Goal: Information Seeking & Learning: Learn about a topic

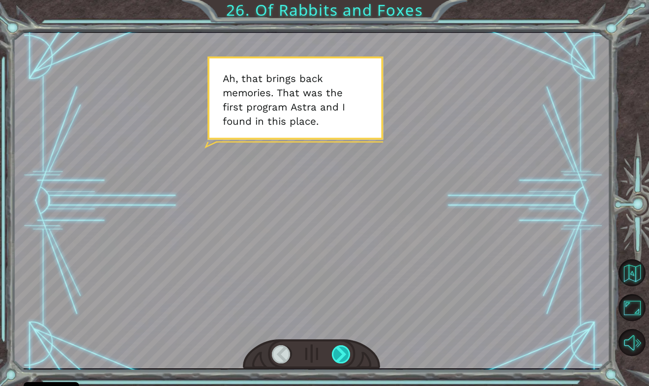
click at [340, 350] on div at bounding box center [341, 355] width 19 height 18
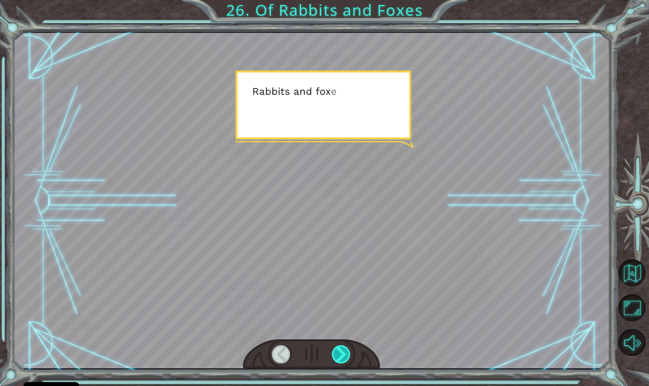
click at [340, 350] on div at bounding box center [341, 355] width 19 height 18
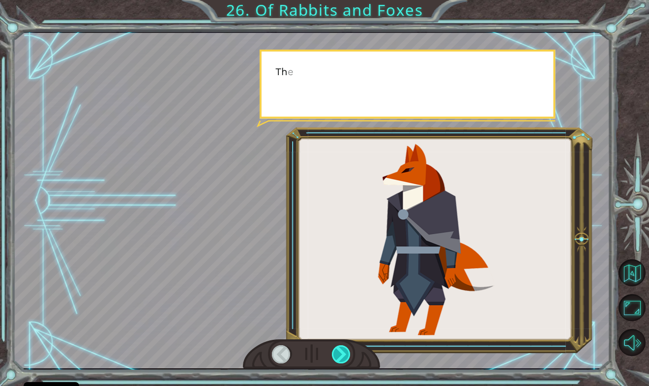
click at [340, 350] on div at bounding box center [341, 355] width 19 height 18
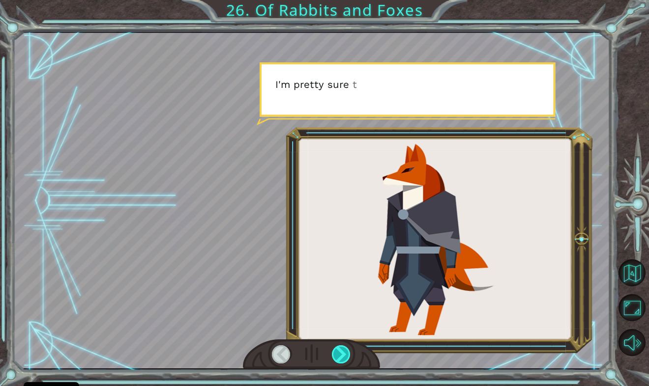
click at [340, 350] on div at bounding box center [341, 355] width 19 height 18
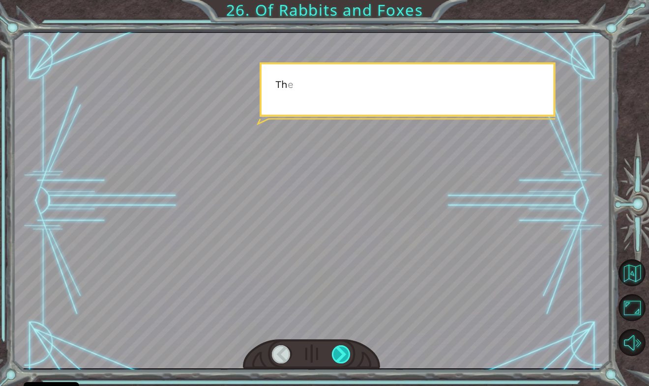
click at [340, 350] on div at bounding box center [341, 355] width 19 height 18
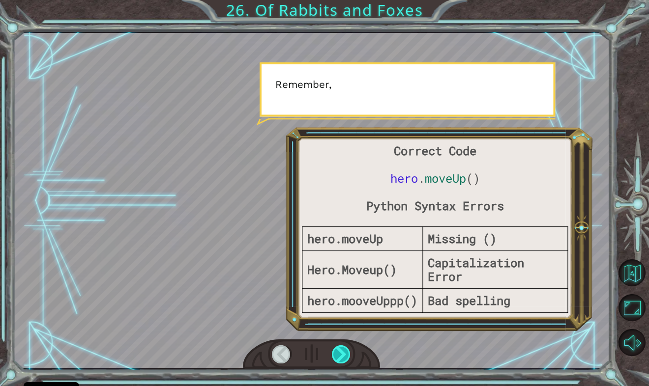
click at [340, 350] on div at bounding box center [341, 355] width 19 height 18
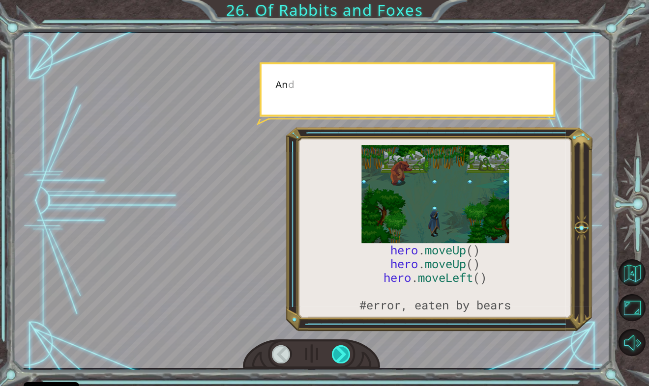
click at [340, 350] on div at bounding box center [341, 355] width 19 height 18
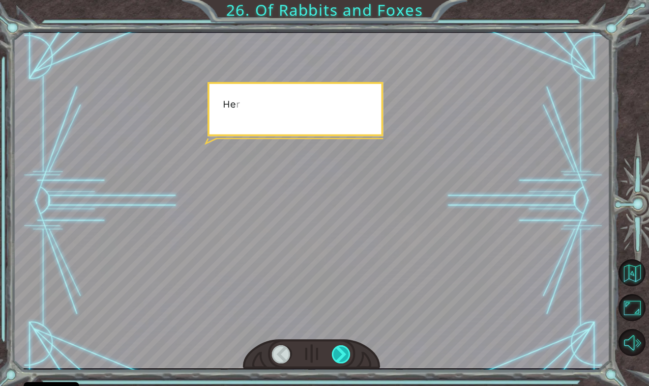
click at [340, 350] on div at bounding box center [341, 355] width 19 height 18
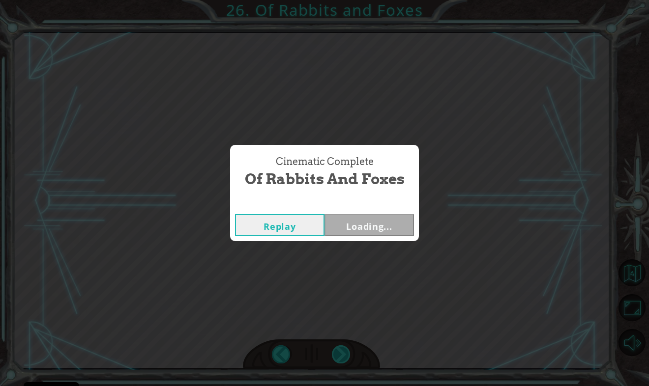
click at [340, 350] on div "Cinematic Complete Of Rabbits and Foxes Replay Loading..." at bounding box center [324, 193] width 649 height 386
drag, startPoint x: 340, startPoint y: 350, endPoint x: 344, endPoint y: 225, distance: 125.4
click at [344, 225] on button "Next" at bounding box center [368, 225] width 89 height 22
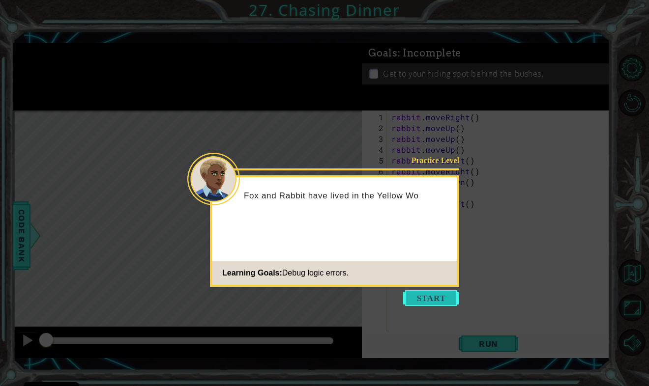
click at [427, 299] on button "Start" at bounding box center [431, 299] width 56 height 16
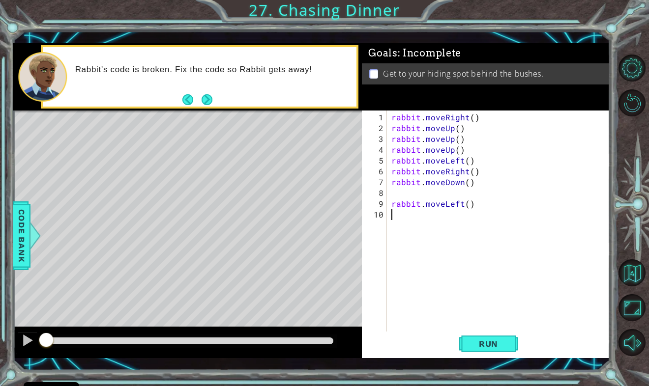
click at [470, 119] on div "rabbit . moveRight ( ) rabbit . moveUp ( ) rabbit . moveUp ( ) rabbit . moveUp …" at bounding box center [500, 236] width 223 height 249
click at [467, 163] on div "rabbit . moveRight ( 2 ) rabbit . moveUp ( ) rabbit . moveUp ( ) rabbit . moveU…" at bounding box center [500, 236] width 223 height 249
click at [475, 176] on div "rabbit . moveRight ( 2 ) rabbit . moveUp ( ) rabbit . moveUp ( ) rabbit . moveU…" at bounding box center [500, 236] width 223 height 249
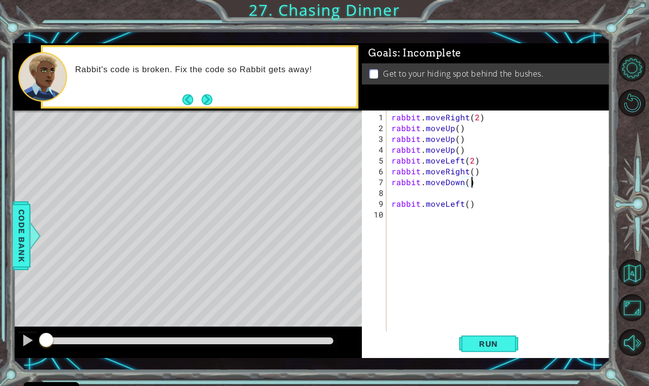
click at [479, 159] on div "rabbit . moveRight ( 2 ) rabbit . moveUp ( ) rabbit . moveUp ( ) rabbit . moveU…" at bounding box center [500, 236] width 223 height 249
click at [477, 171] on div "rabbit . moveRight ( 2 ) rabbit . moveUp ( ) rabbit . moveUp ( ) rabbit . moveU…" at bounding box center [500, 236] width 223 height 249
type textarea "rabbit"
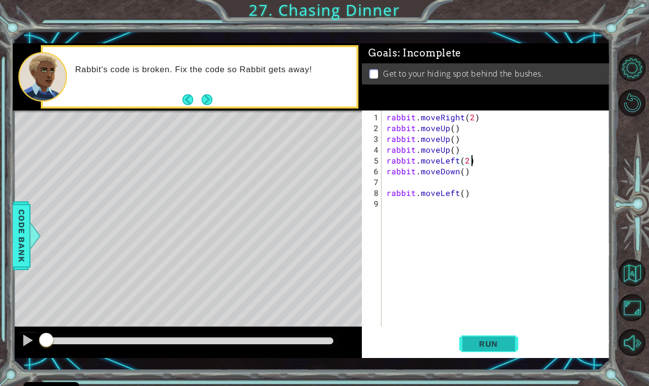
type textarea "rabbit.moveLeft(2)"
click at [482, 344] on span "Run" at bounding box center [488, 344] width 39 height 10
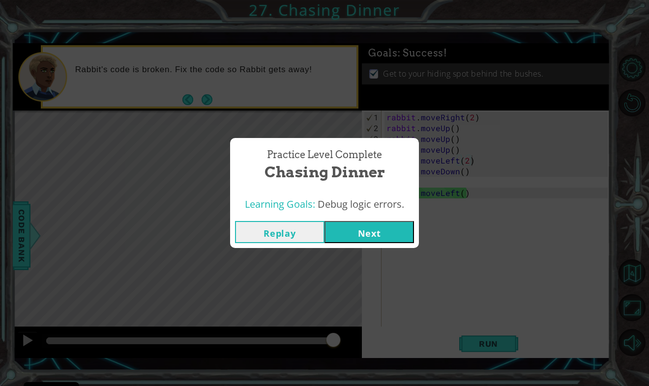
click at [370, 234] on button "Next" at bounding box center [368, 232] width 89 height 22
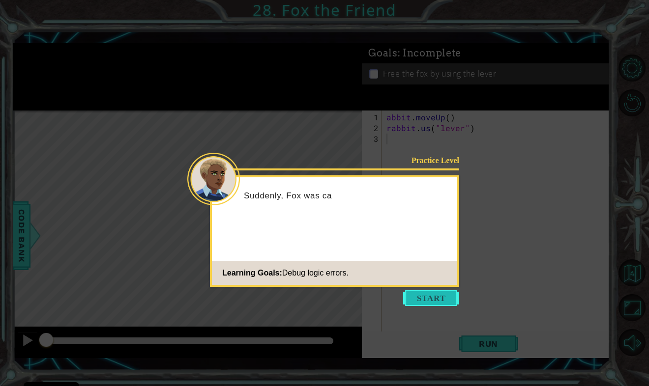
click at [444, 299] on button "Start" at bounding box center [431, 299] width 56 height 16
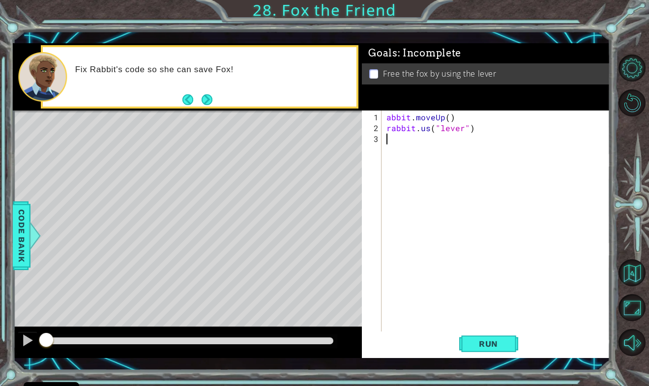
click at [431, 133] on div "abbit . moveUp ( ) rabbit . us ( "lever" )" at bounding box center [498, 236] width 228 height 249
click at [429, 129] on div "abbit . moveUp ( ) rabbit . us ( "lever" )" at bounding box center [498, 236] width 228 height 249
click at [477, 348] on span "Run" at bounding box center [488, 344] width 39 height 10
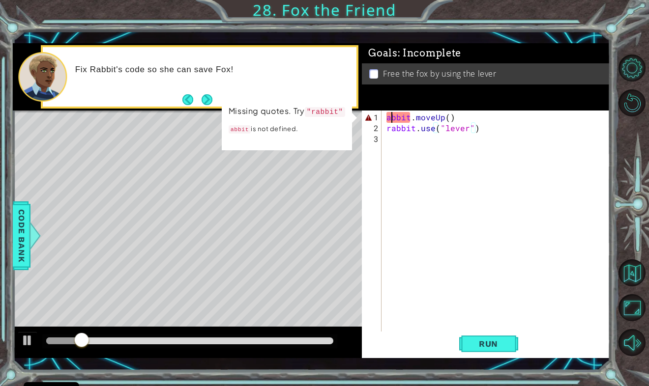
click at [389, 119] on div "abbit . moveUp ( ) rabbit . use ( "lever" )" at bounding box center [498, 236] width 228 height 249
click at [385, 117] on div "abbit . moveUp ( ) rabbit . use ( "lever" )" at bounding box center [498, 236] width 228 height 249
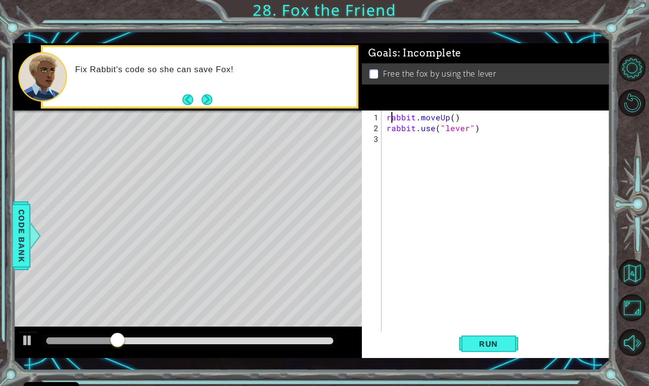
scroll to position [0, 0]
type textarea "rabbit.moveUp()"
click at [485, 345] on span "Run" at bounding box center [488, 344] width 39 height 10
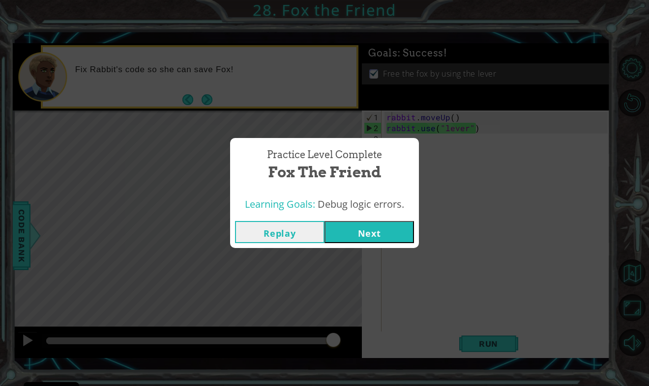
click at [363, 235] on button "Next" at bounding box center [368, 232] width 89 height 22
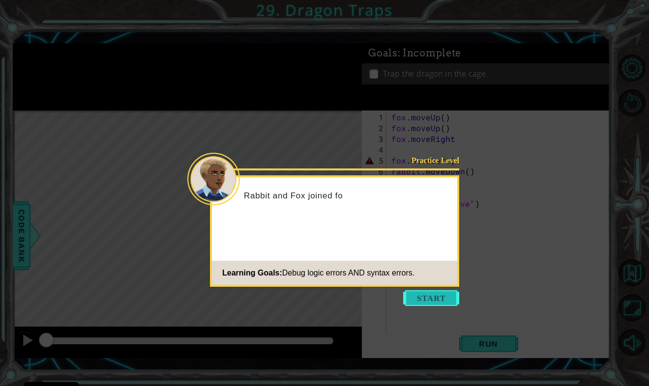
click at [429, 303] on button "Start" at bounding box center [431, 299] width 56 height 16
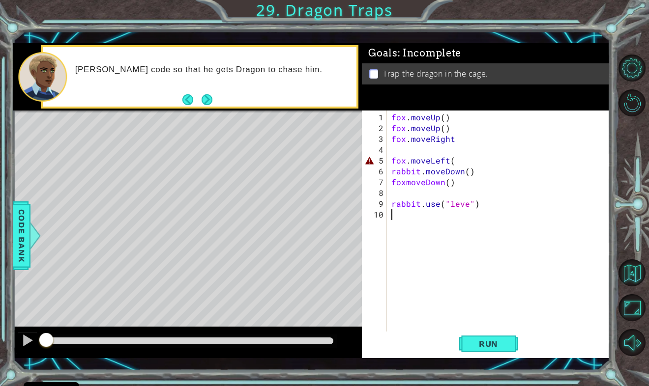
click at [455, 163] on div "fox . moveUp ( ) fox . moveUp ( ) fox . moveRight fox . moveLeft ( rabbit . mov…" at bounding box center [500, 236] width 223 height 249
click at [466, 207] on div "fox . moveUp ( ) fox . moveUp ( ) fox . moveRight fox . moveLeft ( ) rabbit . m…" at bounding box center [500, 236] width 223 height 249
click at [446, 182] on div "fox . moveUp ( ) fox . moveUp ( ) fox . moveRight fox . moveLeft ( ) rabbit . m…" at bounding box center [500, 236] width 223 height 249
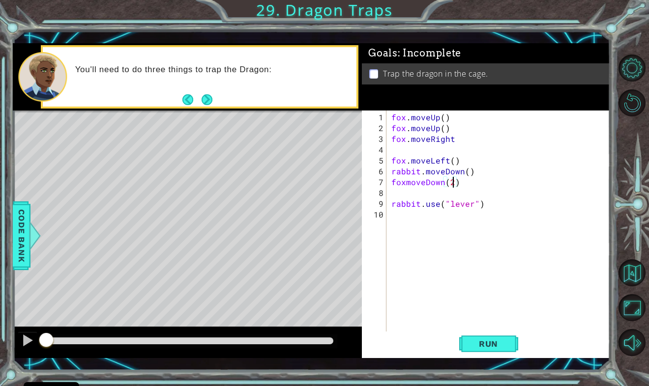
scroll to position [0, 3]
click at [482, 343] on span "Run" at bounding box center [488, 344] width 39 height 10
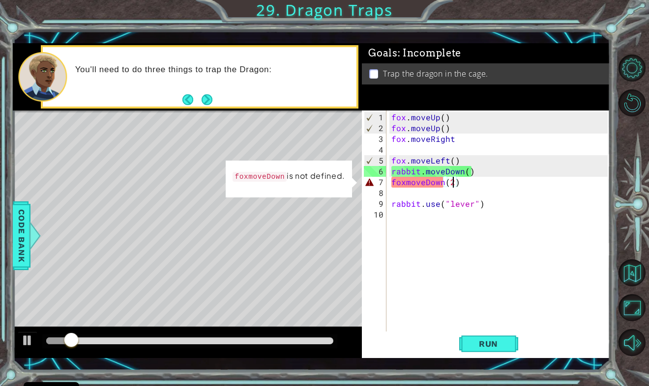
click at [408, 185] on div "fox . moveUp ( ) fox . moveUp ( ) fox . moveRight fox . moveLeft ( ) rabbit . m…" at bounding box center [500, 236] width 223 height 249
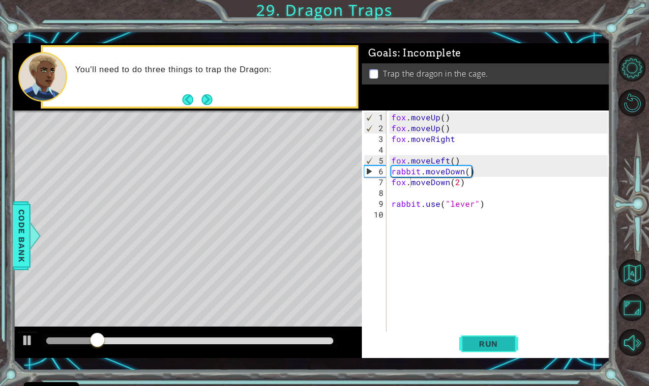
click at [488, 349] on span "Run" at bounding box center [488, 344] width 39 height 10
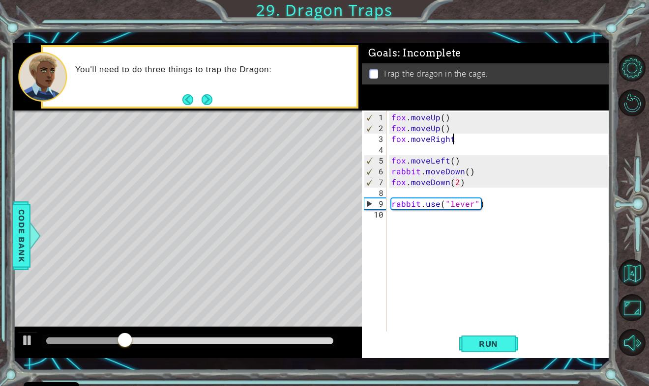
click at [458, 139] on div "fox . moveUp ( ) fox . moveUp ( ) fox . moveRight fox . moveLeft ( ) rabbit . m…" at bounding box center [500, 236] width 223 height 249
click at [478, 347] on span "Run" at bounding box center [488, 344] width 39 height 10
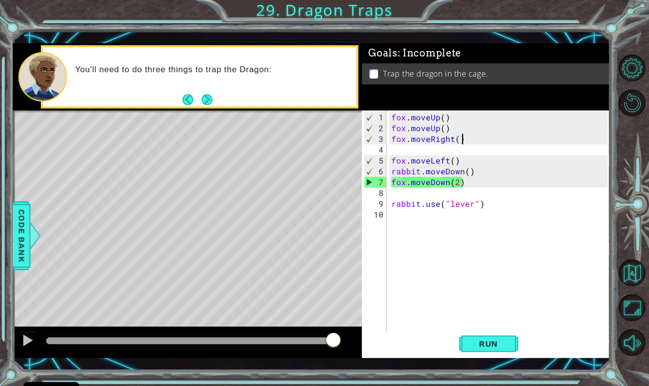
click at [454, 162] on div "fox . moveUp ( ) fox . moveUp ( ) fox . moveRight ( ) fox . moveLeft ( ) rabbit…" at bounding box center [500, 236] width 223 height 249
click at [419, 173] on div "fox . moveUp ( ) fox . moveUp ( ) fox . moveRight ( ) fox . moveLeft ( ) rabbit…" at bounding box center [500, 236] width 223 height 249
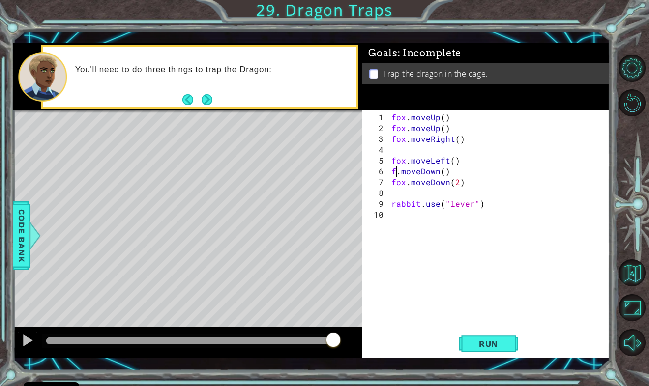
scroll to position [0, 1]
click at [452, 171] on div "fox . moveUp ( ) fox . moveUp ( ) fox . moveRight ( ) fox . moveLeft ( ) fox . …" at bounding box center [500, 236] width 223 height 249
click at [458, 185] on div "fox . moveUp ( ) fox . moveUp ( ) fox . moveRight ( ) fox . moveLeft ( ) fox . …" at bounding box center [500, 236] width 223 height 249
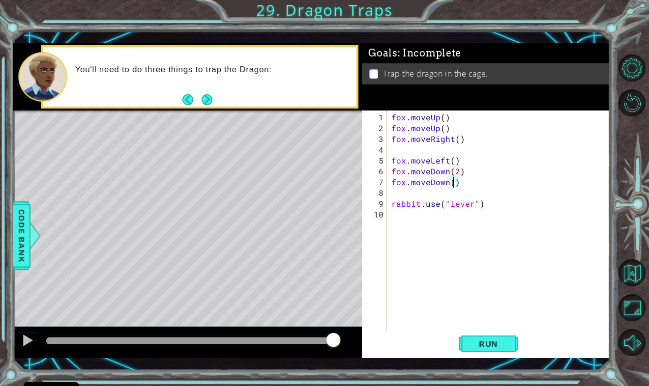
click at [404, 182] on div "fox . moveUp ( ) fox . moveUp ( ) fox . moveRight ( ) fox . moveLeft ( ) fox . …" at bounding box center [500, 236] width 223 height 249
click at [474, 339] on button "Run" at bounding box center [488, 344] width 59 height 25
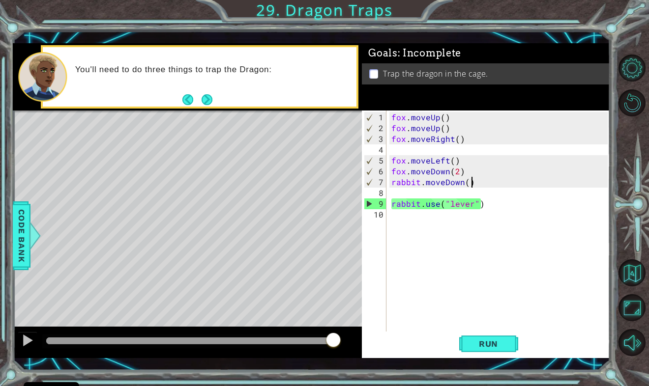
click at [474, 183] on div "fox . moveUp ( ) fox . moveUp ( ) fox . moveRight ( ) fox . moveLeft ( ) fox . …" at bounding box center [500, 236] width 223 height 249
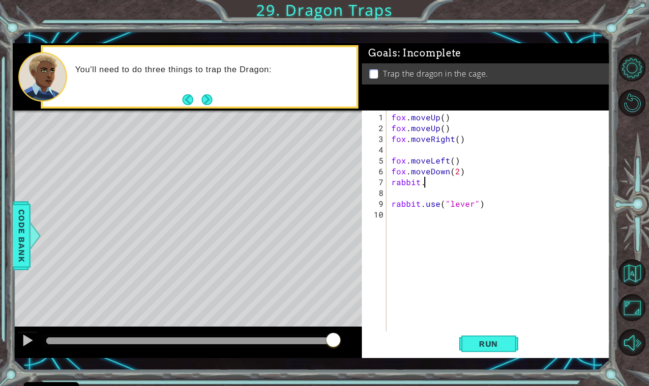
type textarea "rabbit"
click at [485, 344] on span "Run" at bounding box center [488, 344] width 39 height 10
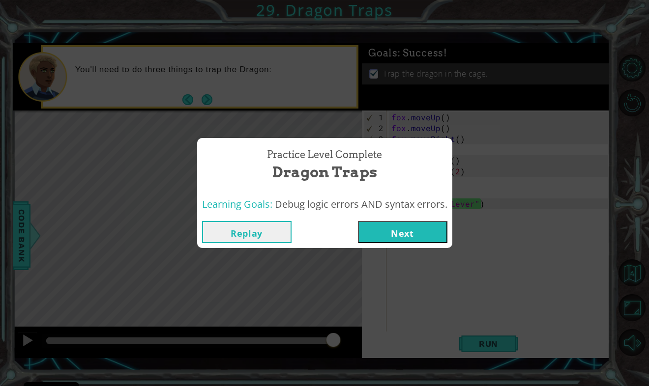
click at [430, 230] on button "Next" at bounding box center [402, 232] width 89 height 22
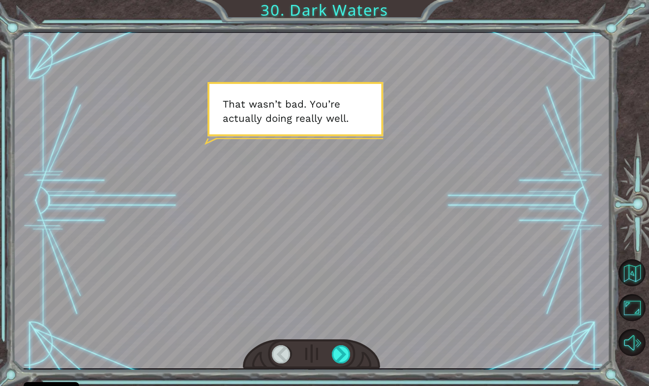
click at [353, 361] on div at bounding box center [311, 355] width 137 height 30
click at [348, 360] on div at bounding box center [341, 355] width 19 height 18
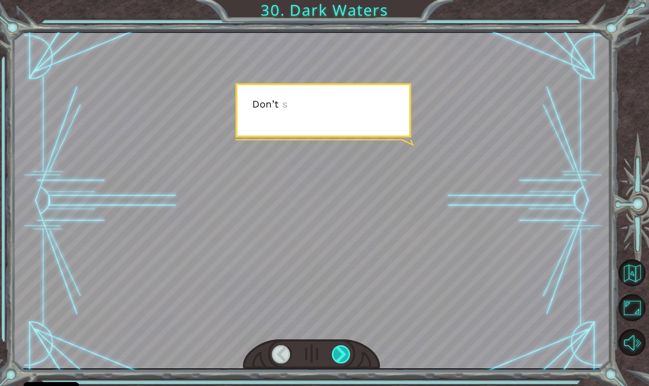
click at [348, 360] on div at bounding box center [341, 355] width 19 height 18
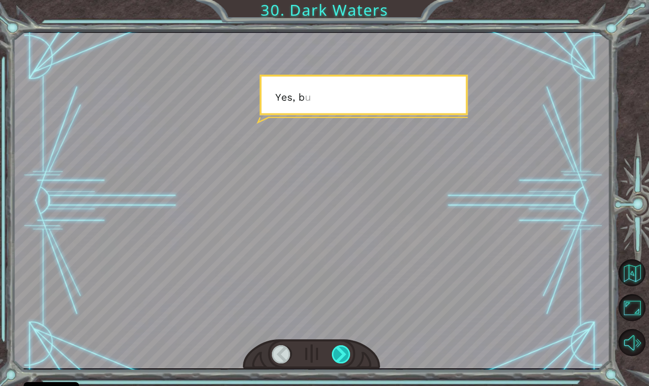
click at [348, 360] on div at bounding box center [341, 355] width 19 height 18
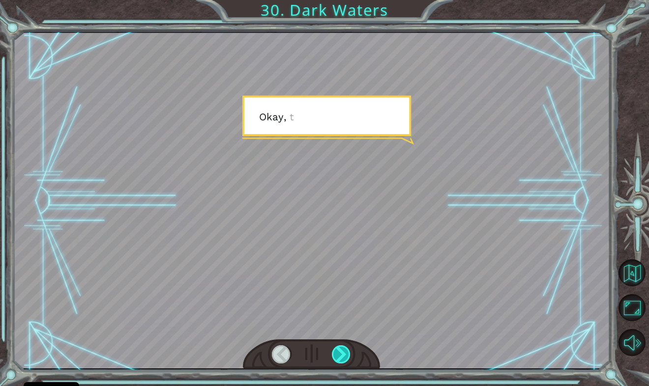
click at [348, 360] on div at bounding box center [341, 355] width 19 height 18
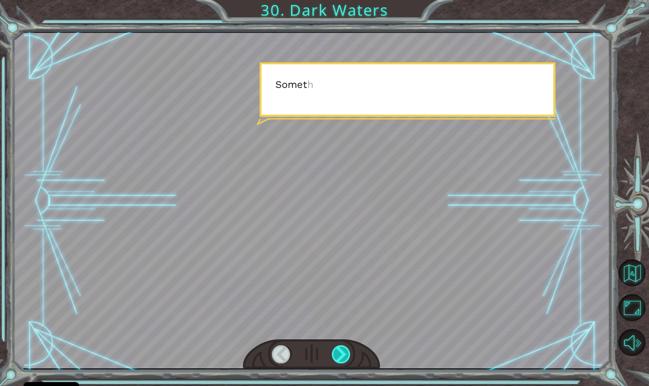
click at [348, 360] on div at bounding box center [341, 355] width 19 height 18
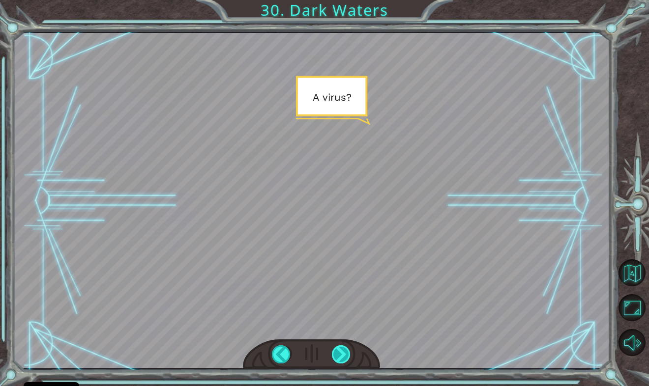
click at [348, 360] on div at bounding box center [341, 355] width 19 height 18
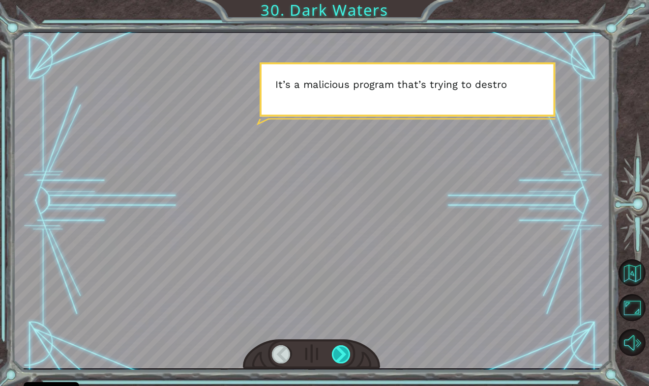
click at [348, 360] on div at bounding box center [341, 355] width 19 height 18
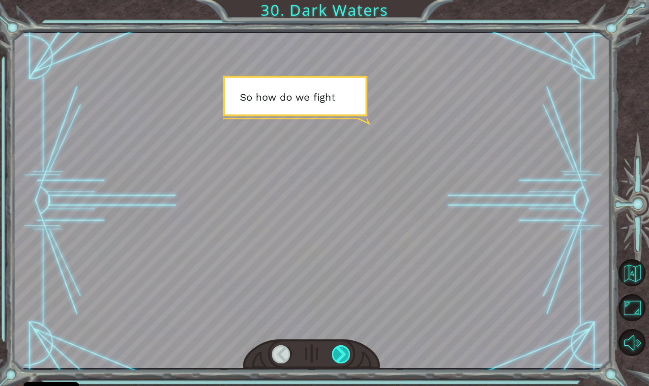
click at [348, 360] on div at bounding box center [341, 355] width 19 height 18
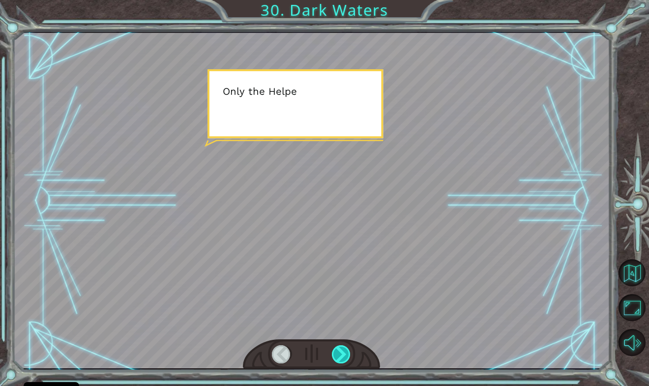
click at [348, 360] on div at bounding box center [341, 355] width 19 height 18
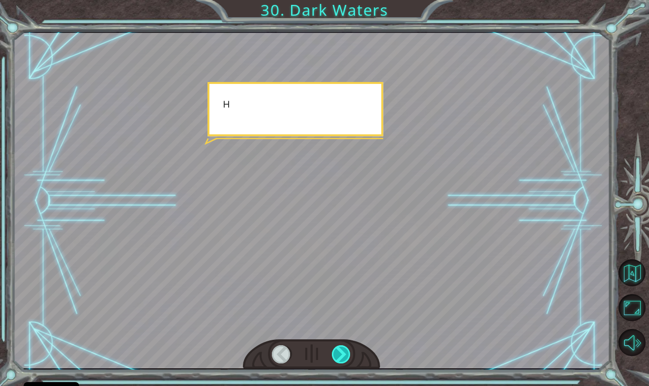
click at [348, 360] on div at bounding box center [341, 355] width 19 height 18
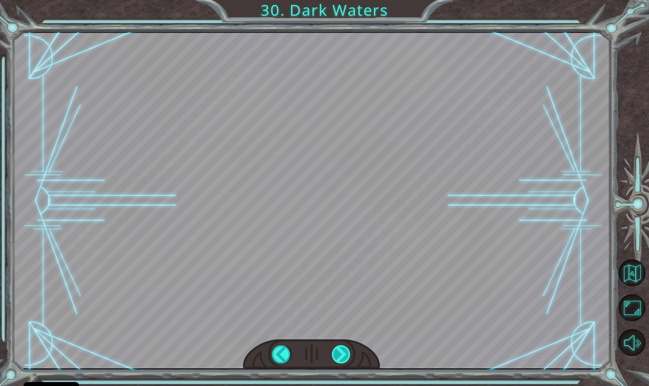
click at [348, 360] on div at bounding box center [341, 355] width 19 height 18
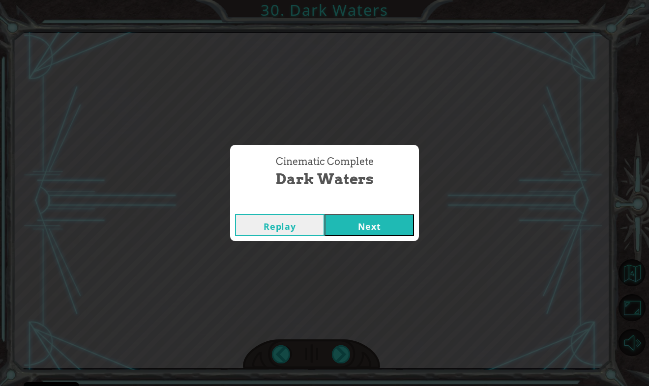
click at [355, 229] on button "Next" at bounding box center [368, 225] width 89 height 22
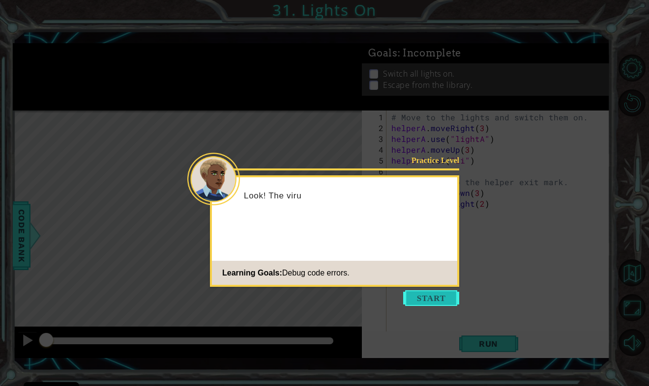
click at [432, 295] on button "Start" at bounding box center [431, 299] width 56 height 16
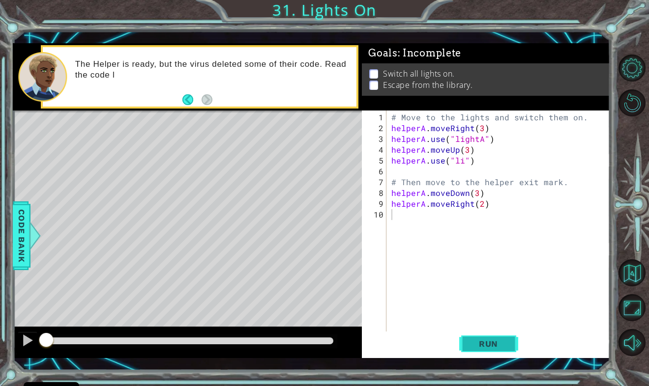
click at [488, 347] on span "Run" at bounding box center [488, 344] width 39 height 10
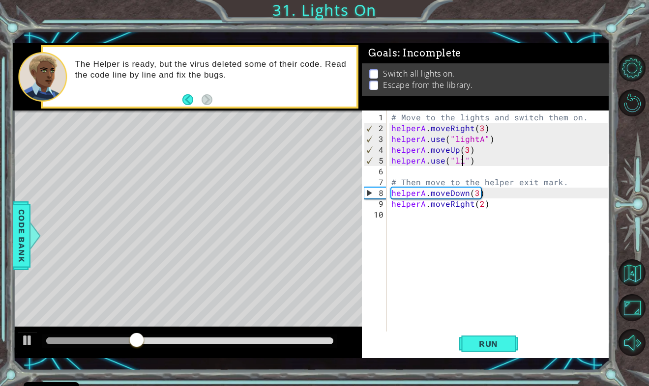
click at [461, 162] on div "# Move to the lights and switch them on. helperA . moveRight ( 3 ) helperA . us…" at bounding box center [500, 236] width 223 height 249
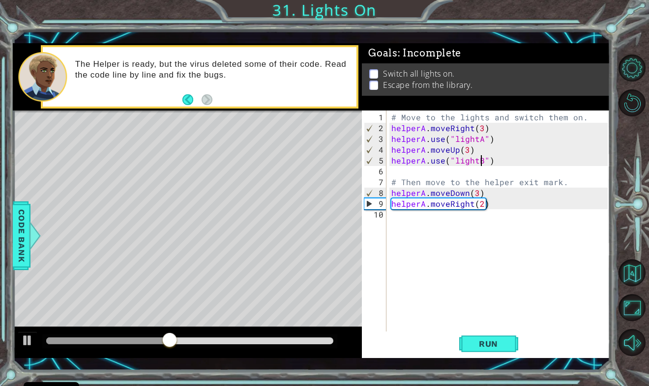
scroll to position [0, 5]
click at [477, 194] on div "# Move to the lights and switch them on. helperA . moveRight ( 3 ) helperA . us…" at bounding box center [500, 236] width 223 height 249
type textarea "helperA.moveDown()"
click at [479, 348] on span "Run" at bounding box center [488, 344] width 39 height 10
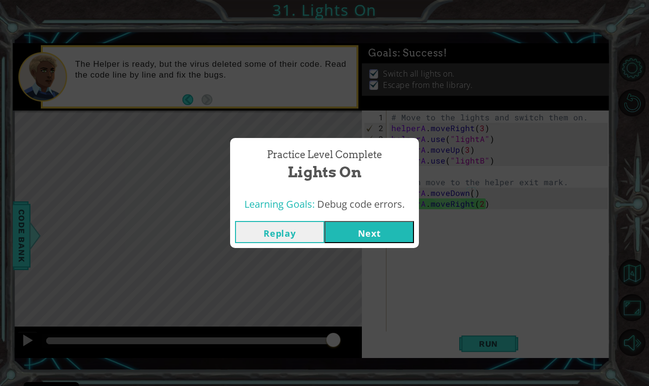
click at [385, 233] on button "Next" at bounding box center [368, 232] width 89 height 22
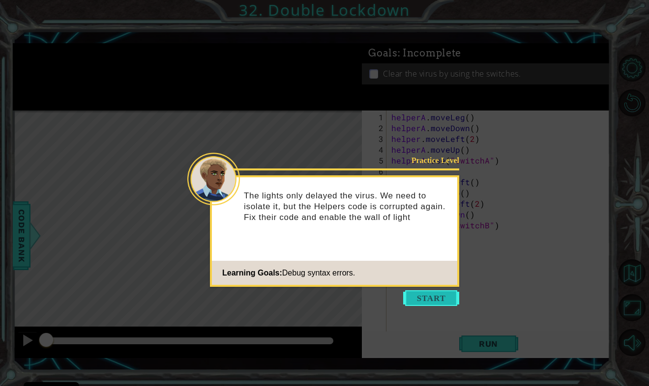
click at [421, 296] on button "Start" at bounding box center [431, 299] width 56 height 16
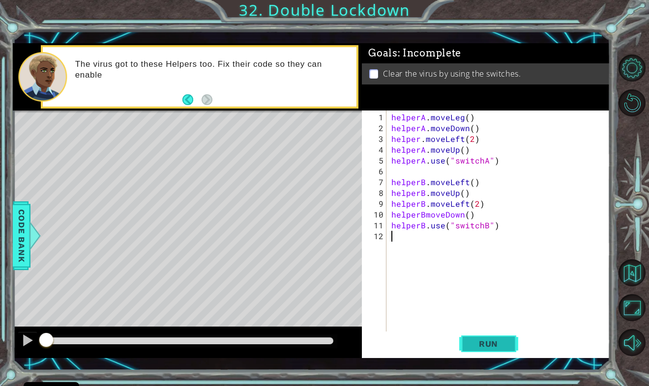
click at [474, 345] on span "Run" at bounding box center [488, 344] width 39 height 10
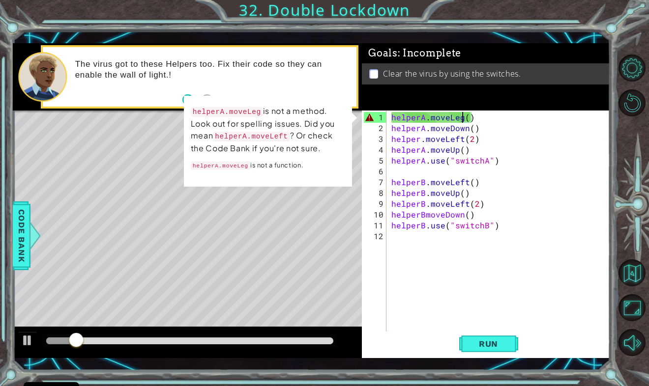
click at [462, 120] on div "helperA . moveLeg ( ) helperA . moveDown ( ) helper . moveLeft ( 2 ) helperA . …" at bounding box center [500, 236] width 223 height 249
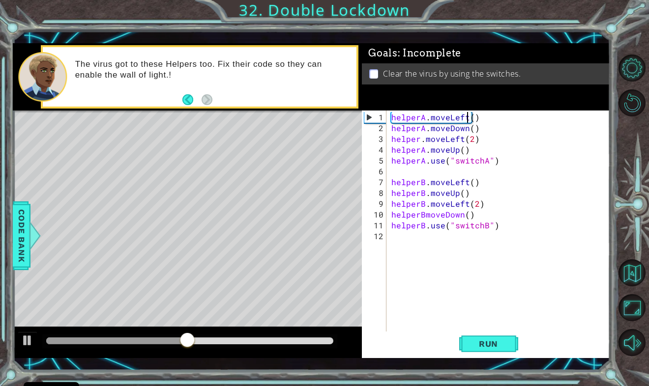
scroll to position [0, 4]
click at [469, 344] on span "Run" at bounding box center [488, 344] width 39 height 10
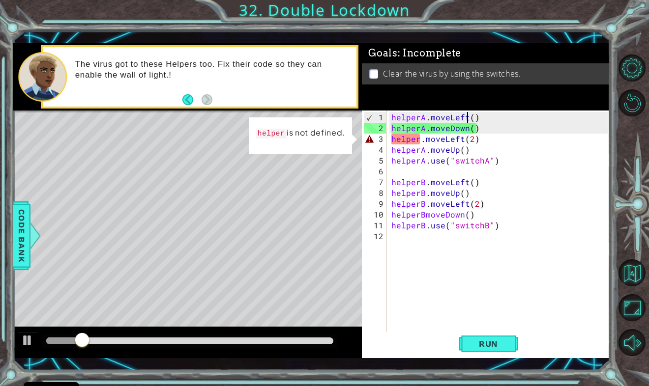
click at [419, 142] on div "helperA . moveLeft ( ) helperA . moveDown ( ) helper . moveLeft ( 2 ) helperA .…" at bounding box center [500, 236] width 223 height 249
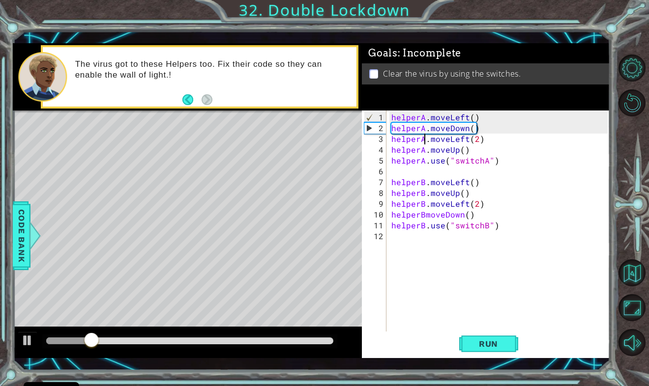
scroll to position [0, 2]
click at [515, 348] on button "Run" at bounding box center [488, 344] width 59 height 25
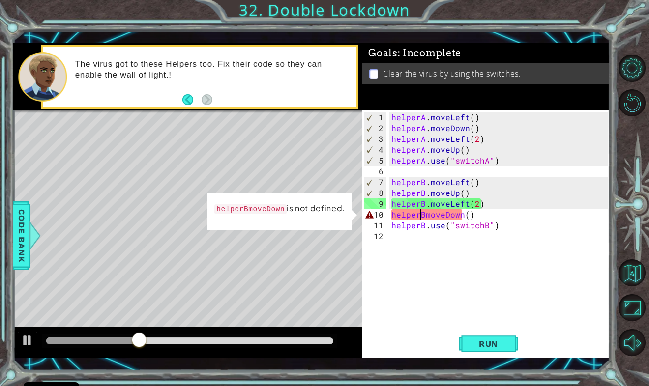
click at [421, 213] on div "helperA . moveLeft ( ) helperA . moveDown ( ) helperA . moveLeft ( 2 ) helperA …" at bounding box center [500, 236] width 223 height 249
click at [424, 214] on div "helperA . moveLeft ( ) helperA . moveDown ( ) helperA . moveLeft ( 2 ) helperA …" at bounding box center [500, 236] width 223 height 249
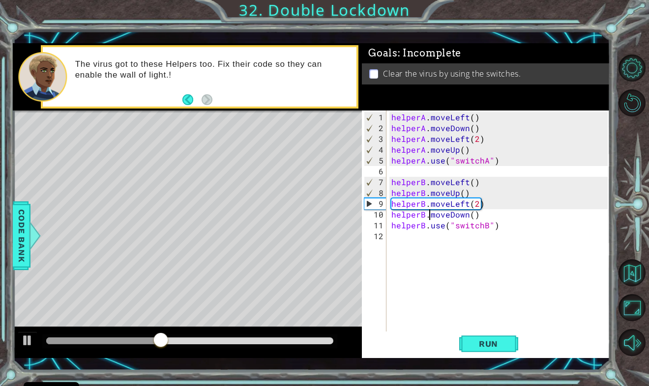
scroll to position [0, 2]
type textarea "helperB.moveDown()"
click at [486, 344] on span "Run" at bounding box center [488, 344] width 39 height 10
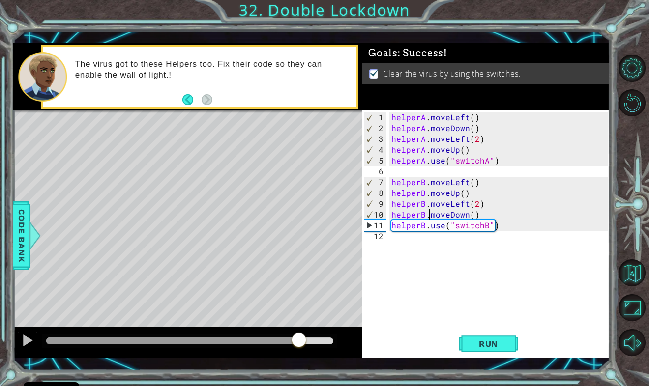
click at [298, 342] on div at bounding box center [189, 341] width 287 height 7
click at [29, 342] on div at bounding box center [27, 340] width 13 height 13
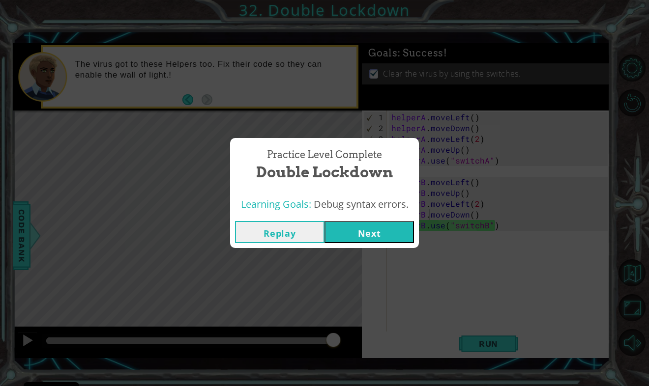
click at [379, 229] on button "Next" at bounding box center [368, 232] width 89 height 22
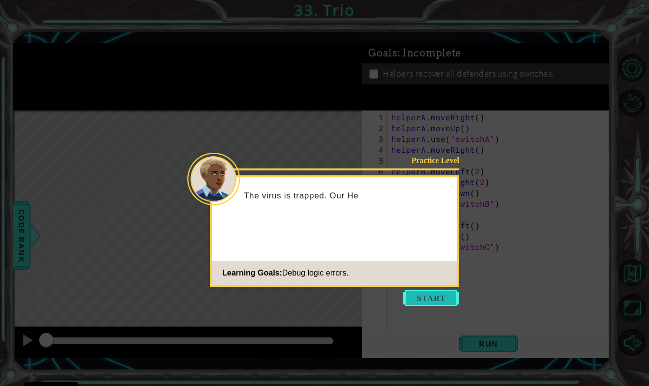
click at [442, 297] on button "Start" at bounding box center [431, 299] width 56 height 16
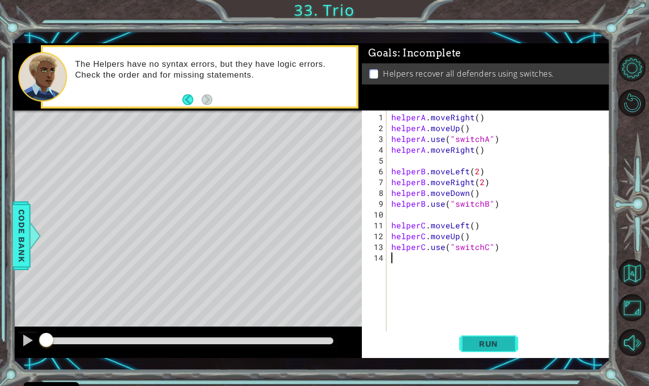
click at [490, 339] on span "Run" at bounding box center [488, 344] width 39 height 10
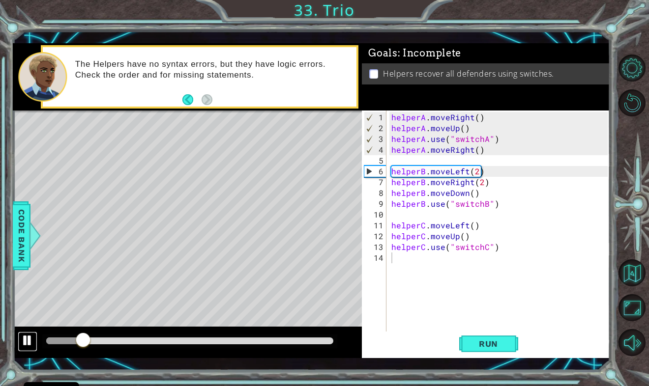
click at [25, 339] on div at bounding box center [27, 340] width 13 height 13
click at [482, 148] on div "helperA . moveRight ( ) helperA . moveUp ( ) helperA . use ( "switchA" ) helper…" at bounding box center [500, 236] width 223 height 249
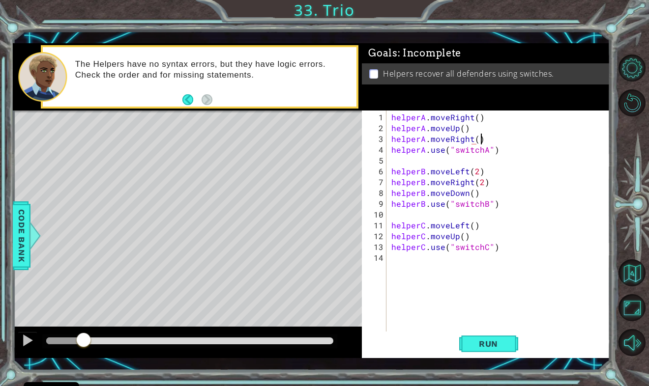
scroll to position [0, 5]
click at [466, 194] on div "helperA . moveRight ( ) helperA . moveUp ( ) helperA . moveRight ( ) helperA . …" at bounding box center [500, 236] width 223 height 249
click at [481, 183] on div "helperA . moveRight ( ) helperA . moveUp ( ) helperA . moveRight ( ) helperA . …" at bounding box center [500, 236] width 223 height 249
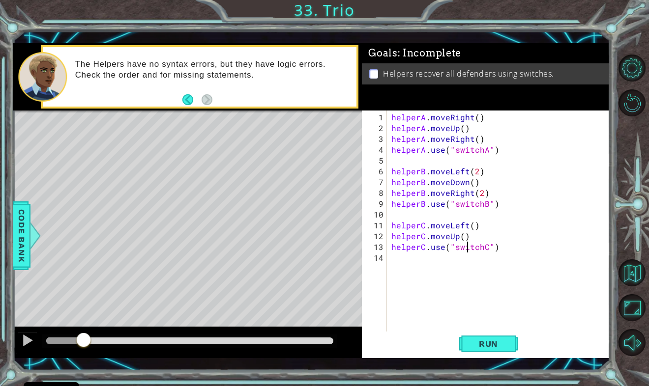
click at [465, 241] on div "helperA . moveRight ( ) helperA . moveUp ( ) helperA . moveRight ( ) helperA . …" at bounding box center [500, 236] width 223 height 249
click at [466, 236] on div "helperA . moveRight ( ) helperA . moveUp ( ) helperA . moveRight ( ) helperA . …" at bounding box center [500, 236] width 223 height 249
type textarea "helperC.moveUp()"
type textarea "helperC.moveRight()"
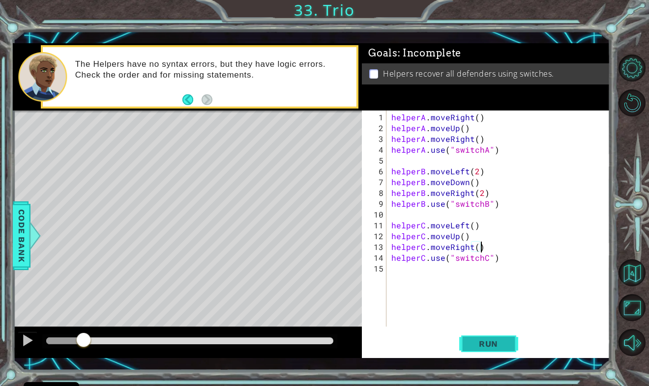
click at [483, 338] on button "Run" at bounding box center [488, 344] width 59 height 25
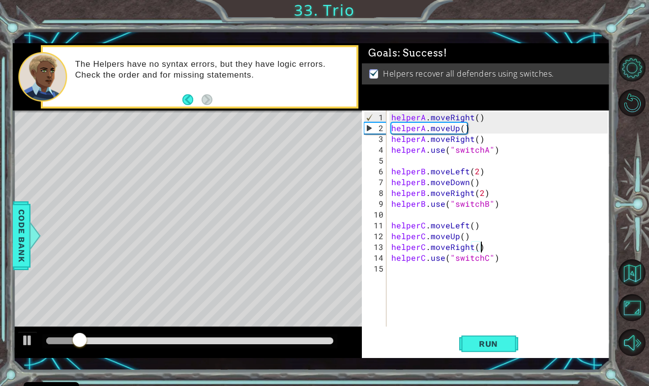
click at [310, 341] on div at bounding box center [189, 341] width 287 height 7
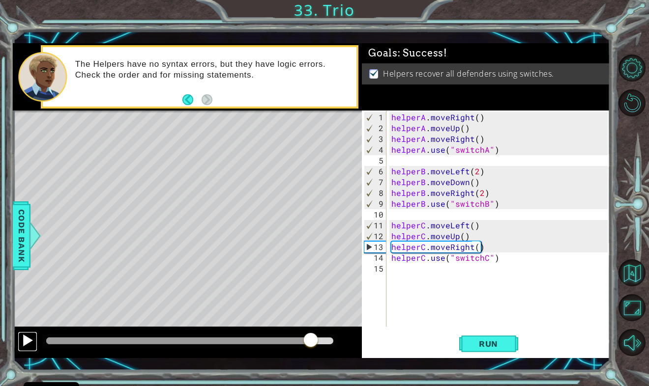
click at [34, 339] on button at bounding box center [28, 342] width 20 height 20
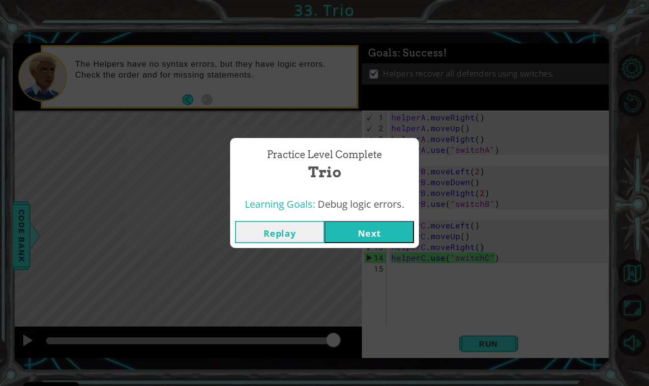
click at [346, 227] on button "Next" at bounding box center [368, 232] width 89 height 22
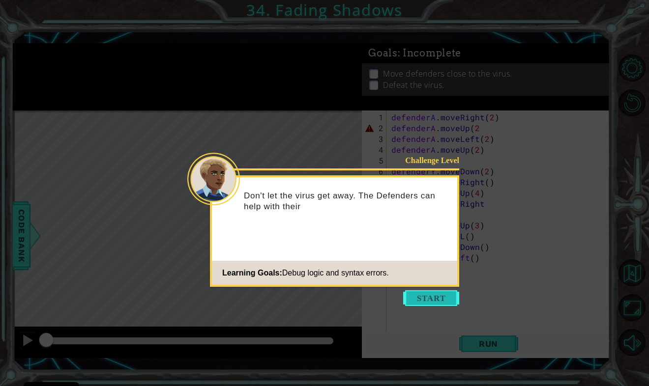
click at [423, 294] on button "Start" at bounding box center [431, 299] width 56 height 16
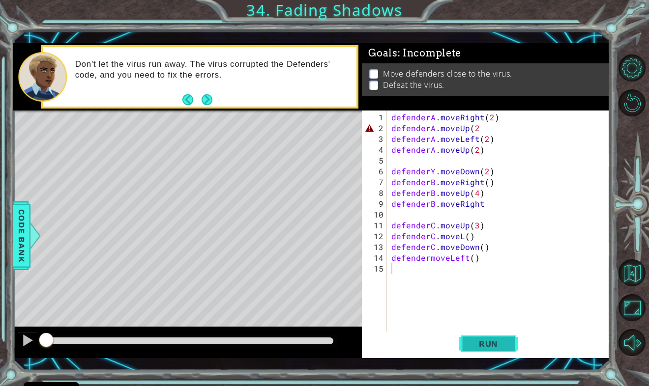
click at [491, 342] on span "Run" at bounding box center [488, 344] width 39 height 10
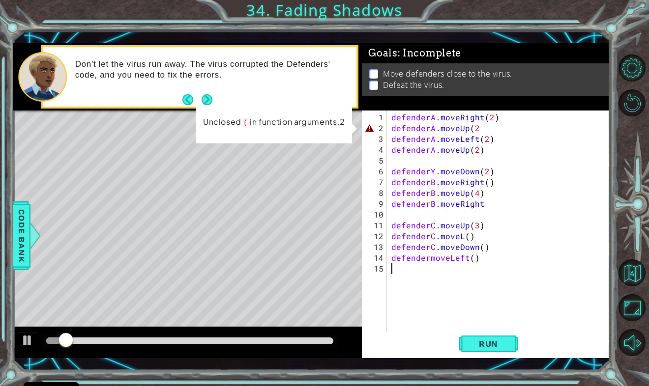
click at [442, 316] on div "defenderA . moveRight ( 2 ) defenderA . moveUp ( 2 defenderA . moveLeft ( 2 ) d…" at bounding box center [500, 236] width 223 height 249
click at [480, 126] on div "defenderA . moveRight ( 2 ) defenderA . moveUp ( 2 defenderA . moveLeft ( 2 ) d…" at bounding box center [500, 236] width 223 height 249
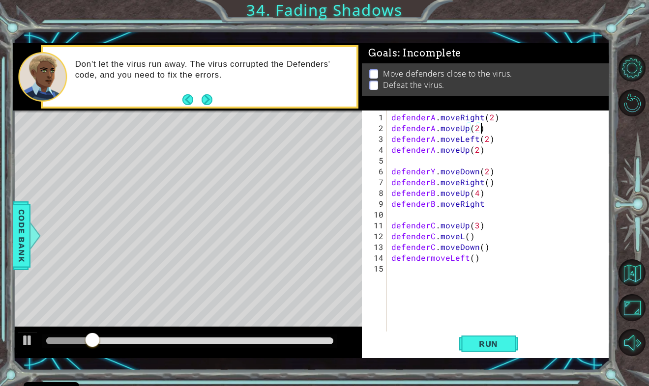
scroll to position [0, 5]
click at [477, 340] on span "Run" at bounding box center [488, 344] width 39 height 10
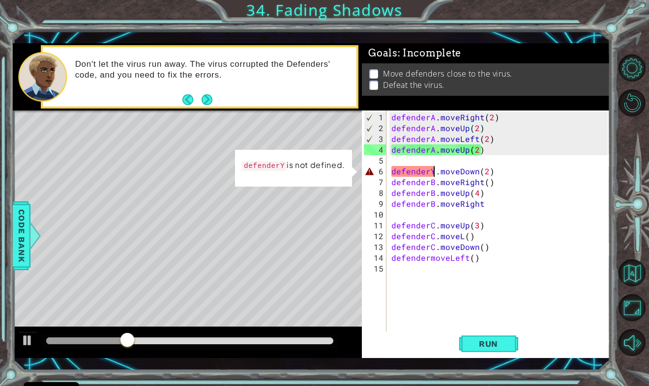
click at [432, 172] on div "defenderA . moveRight ( 2 ) defenderA . moveUp ( 2 ) defenderA . moveLeft ( 2 )…" at bounding box center [500, 236] width 223 height 249
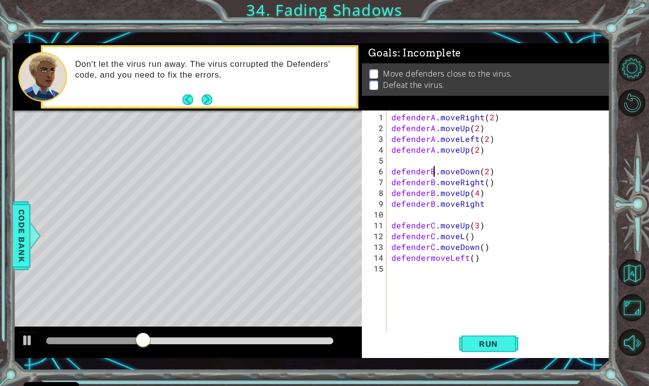
scroll to position [0, 3]
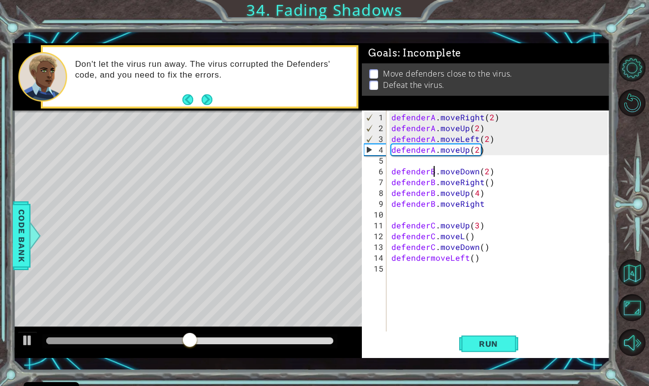
click at [463, 235] on div "defenderA . moveRight ( 2 ) defenderA . moveUp ( 2 ) defenderA . moveLeft ( 2 )…" at bounding box center [500, 236] width 223 height 249
click at [429, 261] on div "defenderA . moveRight ( 2 ) defenderA . moveUp ( 2 ) defenderA . moveLeft ( 2 )…" at bounding box center [500, 236] width 223 height 249
click at [483, 202] on div "defenderA . moveRight ( 2 ) defenderA . moveUp ( 2 ) defenderA . moveLeft ( 2 )…" at bounding box center [500, 236] width 223 height 249
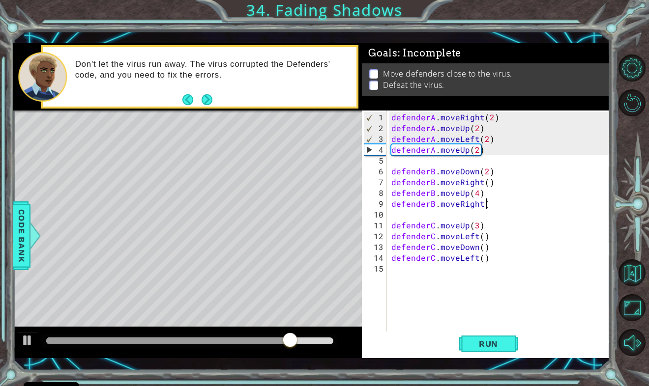
scroll to position [0, 5]
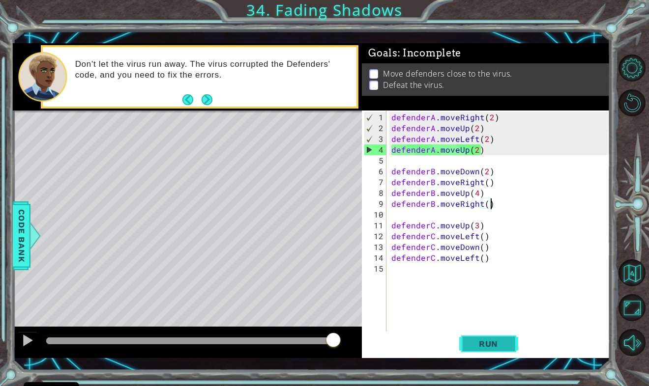
type textarea "defenderB.moveRight()"
click at [477, 338] on button "Run" at bounding box center [488, 344] width 59 height 25
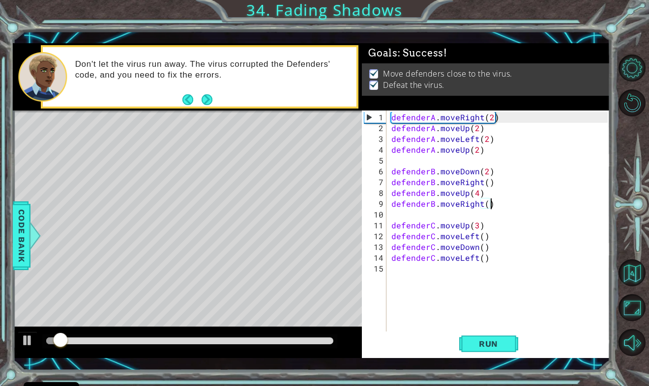
click at [312, 341] on div at bounding box center [189, 341] width 287 height 7
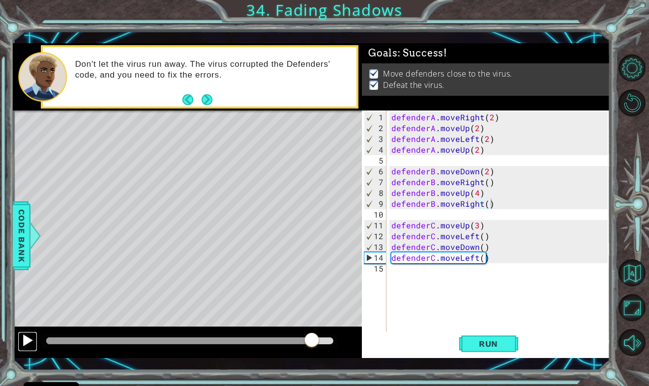
click at [25, 347] on div at bounding box center [27, 340] width 13 height 13
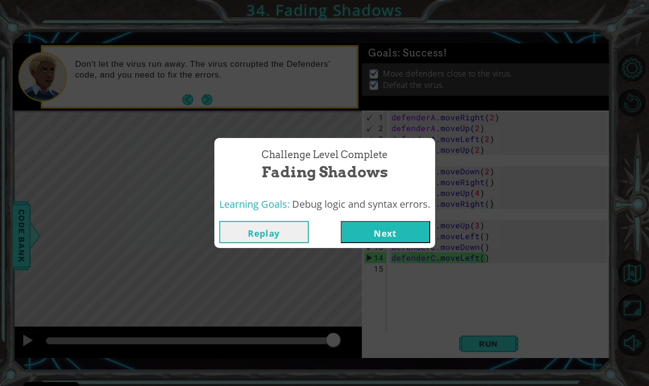
click at [353, 235] on button "Next" at bounding box center [385, 232] width 89 height 22
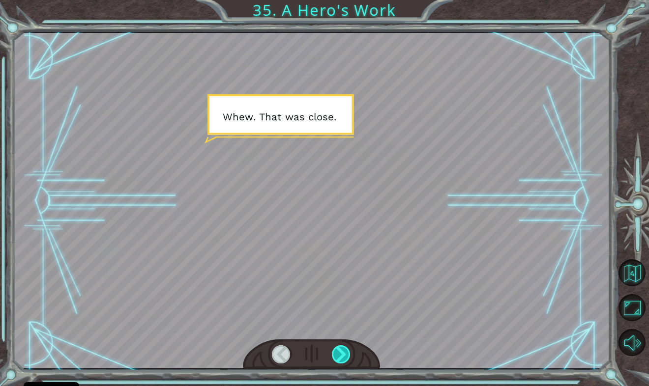
click at [343, 347] on div at bounding box center [341, 355] width 19 height 18
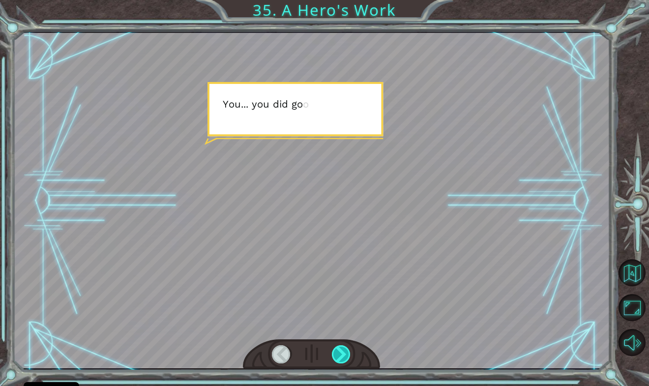
click at [343, 347] on div at bounding box center [341, 355] width 19 height 18
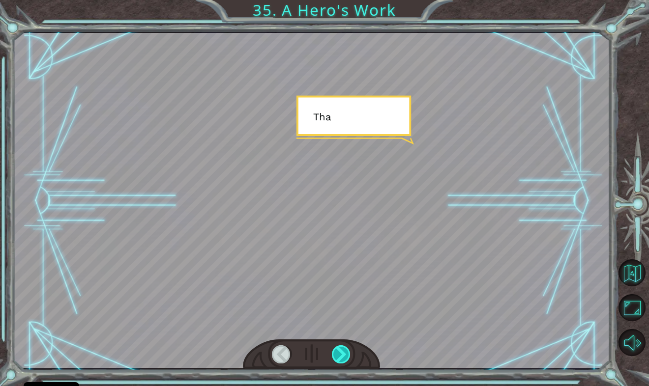
click at [343, 347] on div at bounding box center [341, 355] width 19 height 18
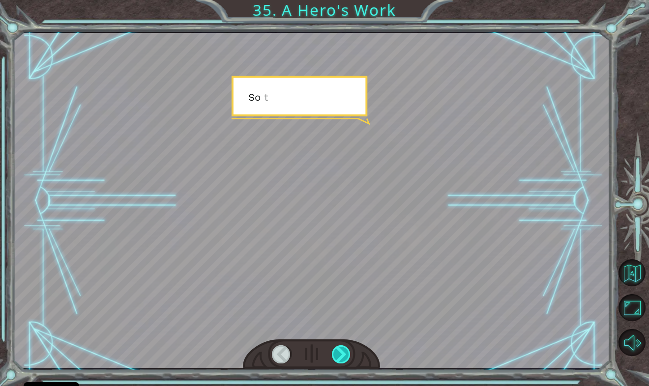
click at [343, 347] on div at bounding box center [341, 355] width 19 height 18
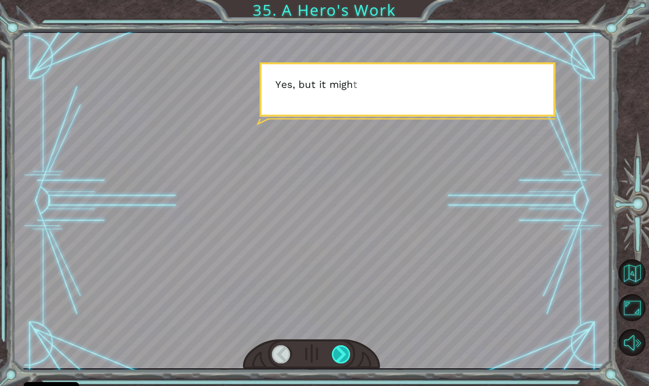
click at [343, 347] on div at bounding box center [341, 355] width 19 height 18
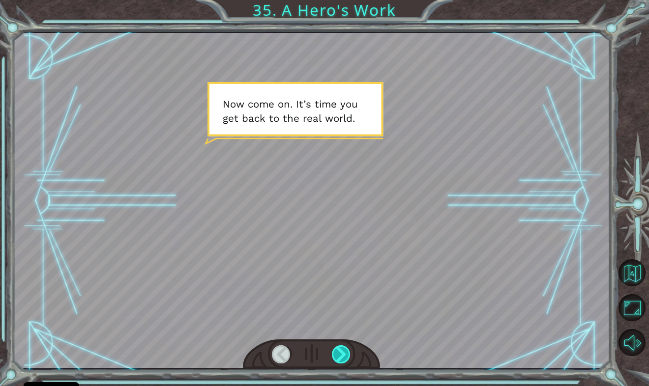
click at [343, 347] on div at bounding box center [341, 355] width 19 height 18
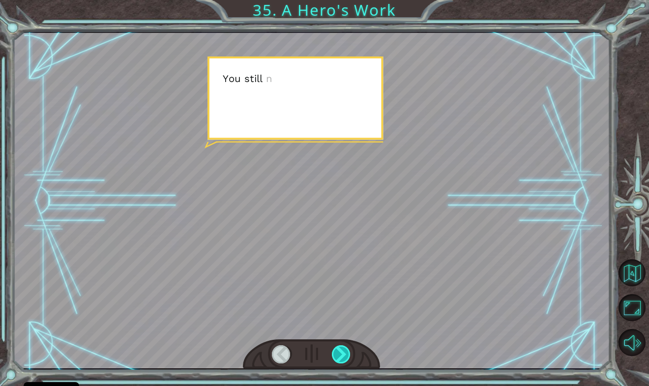
click at [343, 347] on div at bounding box center [341, 355] width 19 height 18
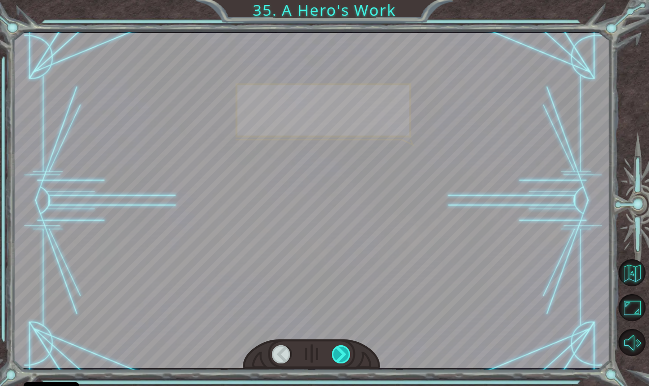
click at [343, 347] on div at bounding box center [341, 355] width 19 height 18
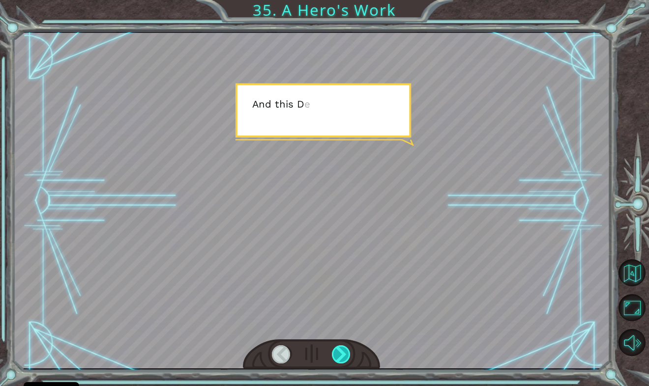
click at [343, 347] on div at bounding box center [341, 355] width 19 height 18
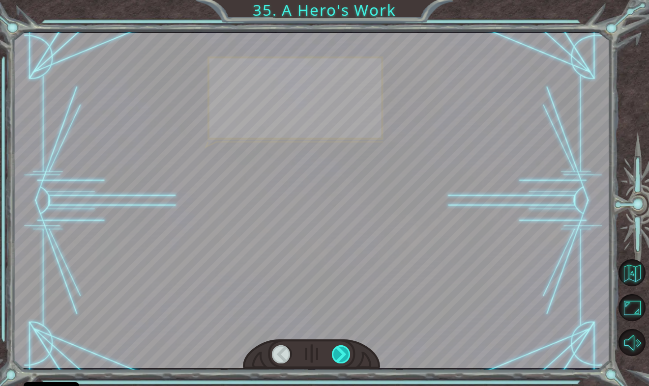
click at [343, 347] on div at bounding box center [341, 355] width 19 height 18
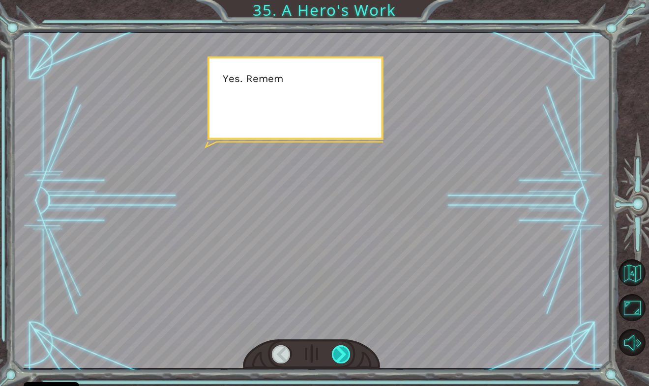
click at [343, 347] on div at bounding box center [341, 355] width 19 height 18
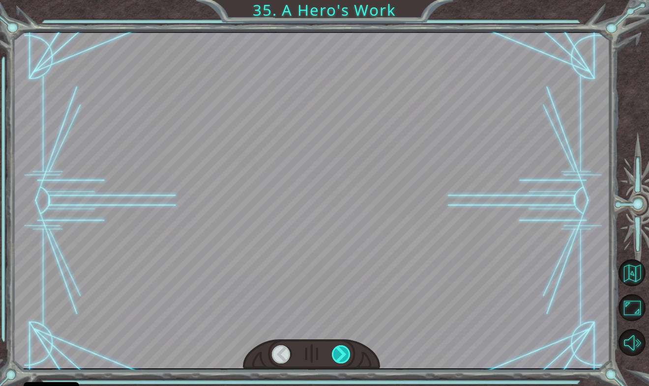
click at [343, 347] on div at bounding box center [341, 355] width 19 height 18
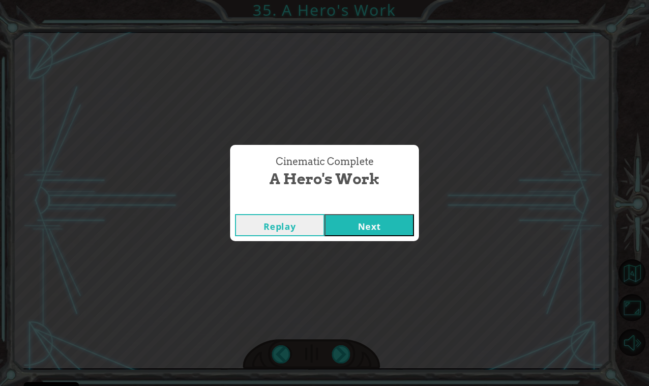
click at [391, 221] on button "Next" at bounding box center [368, 225] width 89 height 22
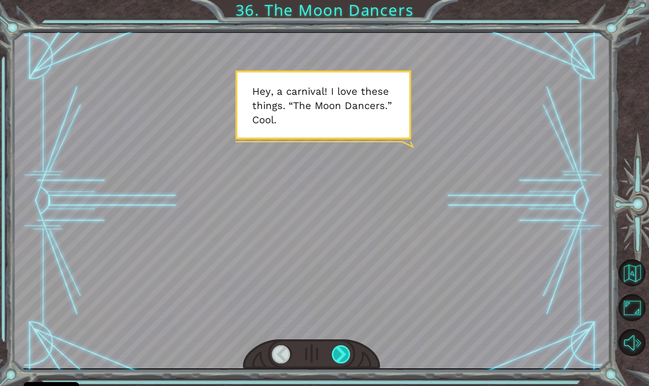
click at [344, 350] on div at bounding box center [341, 355] width 19 height 18
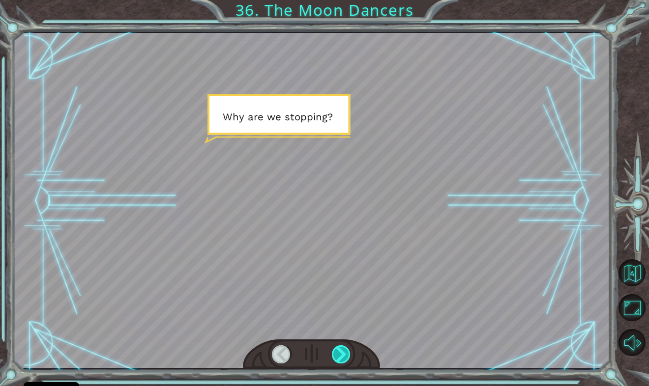
click at [344, 350] on div at bounding box center [341, 355] width 19 height 18
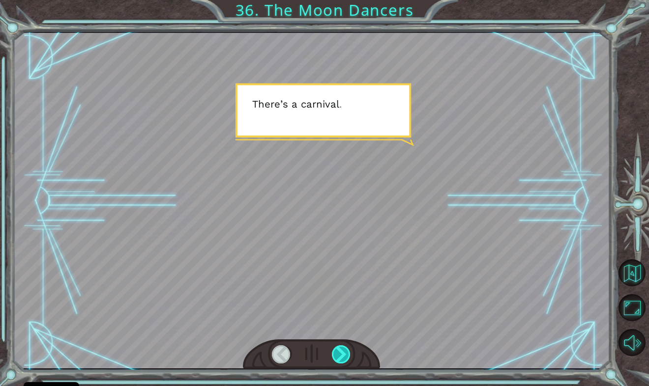
click at [344, 350] on div at bounding box center [341, 355] width 19 height 18
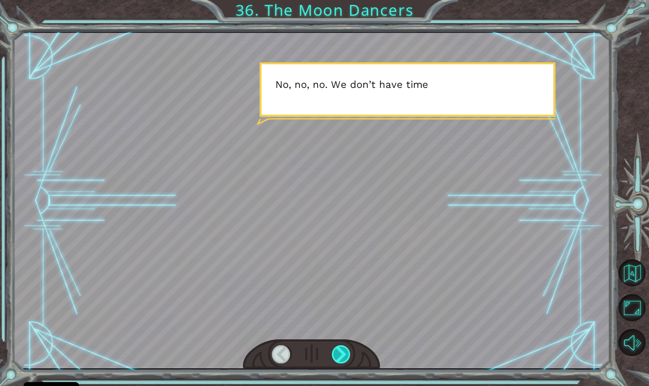
click at [344, 350] on div at bounding box center [341, 355] width 19 height 18
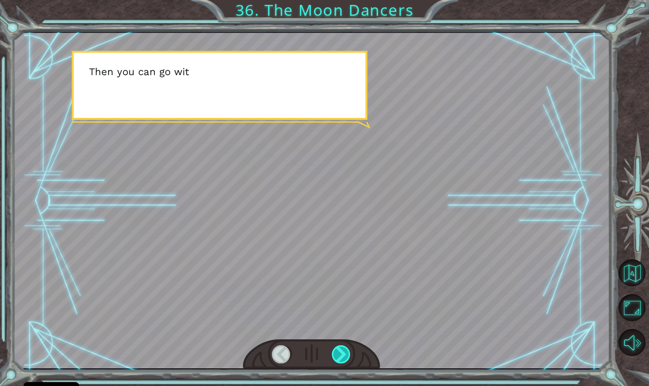
click at [344, 350] on div at bounding box center [341, 355] width 19 height 18
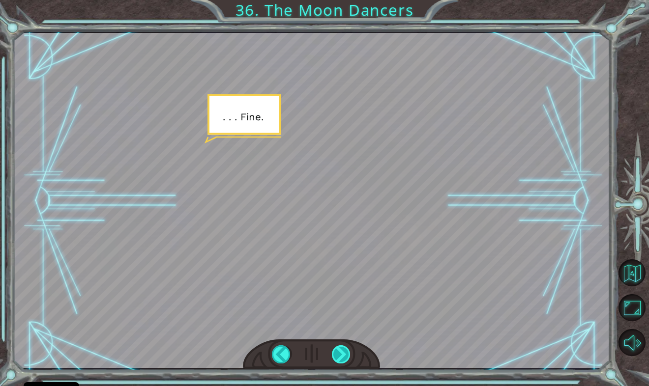
click at [344, 350] on div at bounding box center [341, 355] width 19 height 18
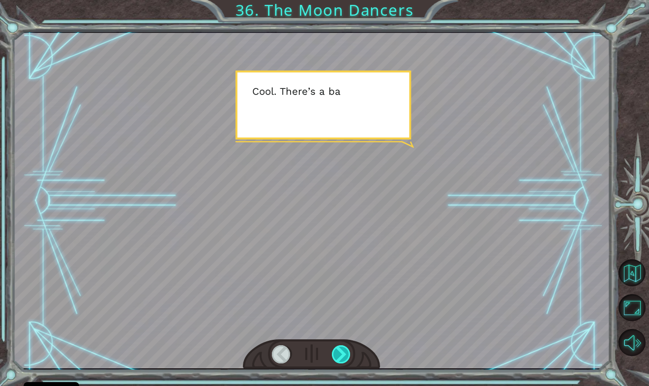
click at [344, 350] on div at bounding box center [341, 355] width 19 height 18
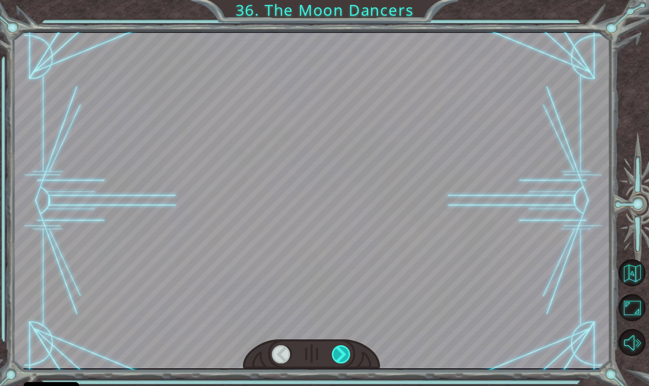
click at [344, 350] on div at bounding box center [341, 355] width 19 height 18
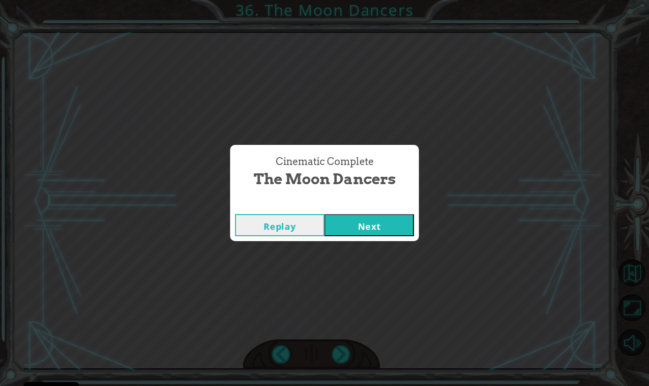
click at [356, 225] on button "Next" at bounding box center [368, 225] width 89 height 22
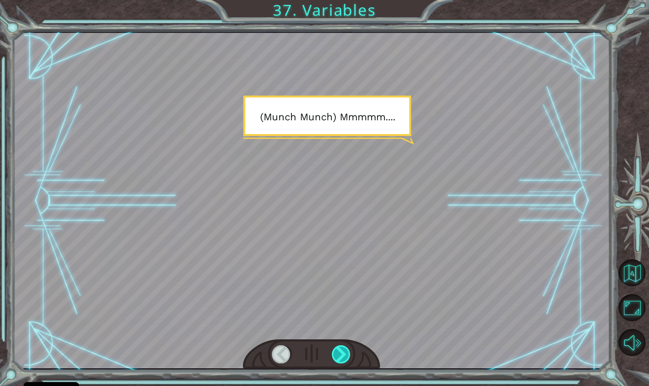
click at [343, 352] on div at bounding box center [341, 355] width 19 height 18
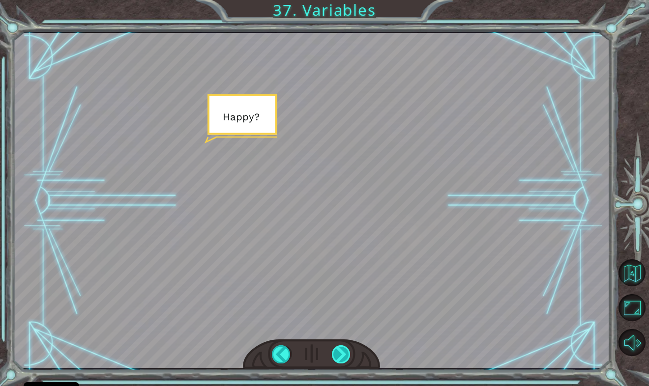
click at [343, 346] on div at bounding box center [341, 355] width 19 height 18
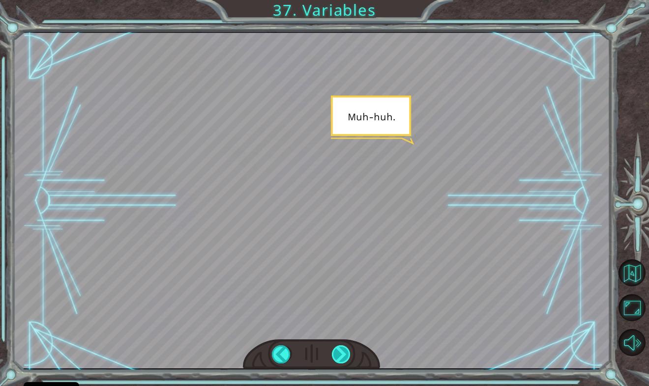
click at [341, 348] on div at bounding box center [341, 355] width 19 height 18
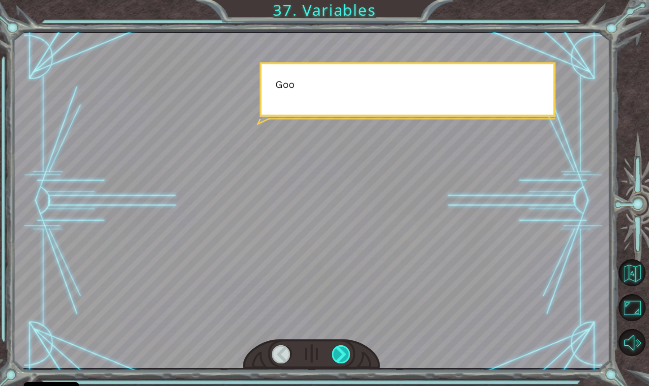
click at [341, 348] on div at bounding box center [341, 355] width 19 height 18
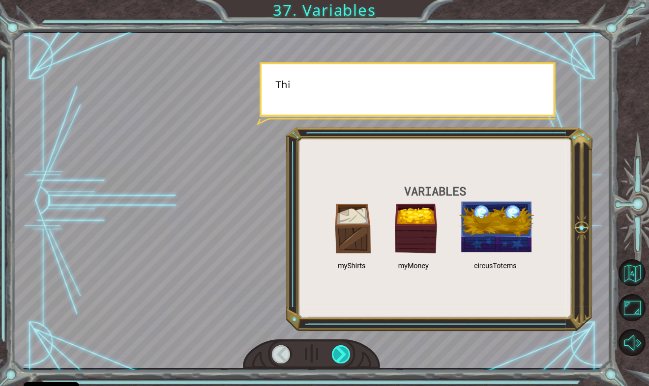
click at [341, 348] on div at bounding box center [341, 355] width 19 height 18
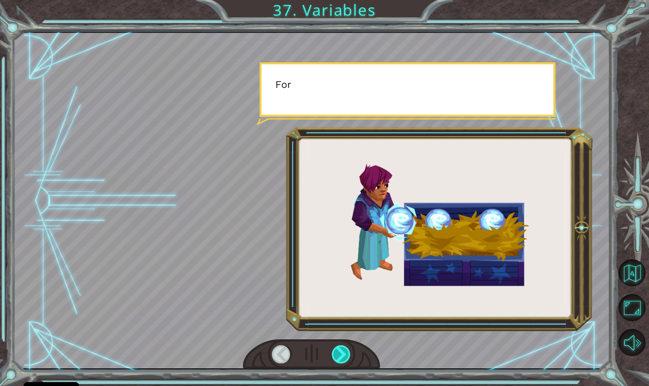
click at [341, 348] on div at bounding box center [341, 355] width 19 height 18
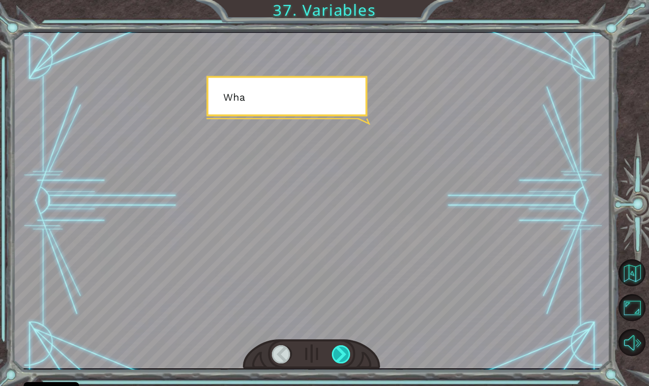
click at [341, 348] on div at bounding box center [341, 355] width 19 height 18
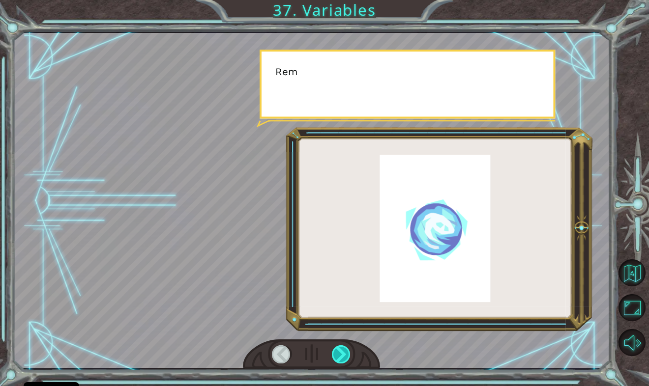
click at [341, 348] on div at bounding box center [341, 355] width 19 height 18
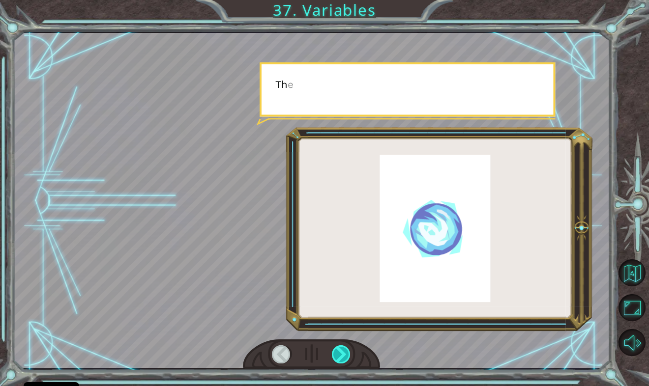
click at [341, 348] on div at bounding box center [341, 355] width 19 height 18
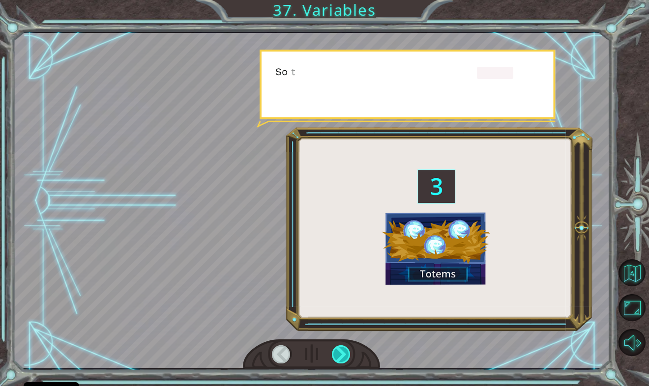
click at [341, 348] on div at bounding box center [341, 355] width 19 height 18
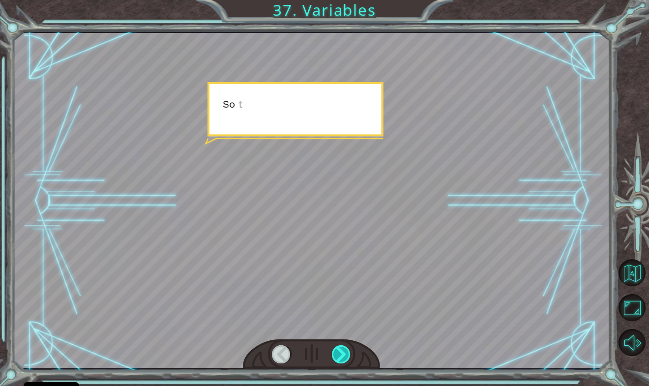
click at [341, 348] on div at bounding box center [341, 355] width 19 height 18
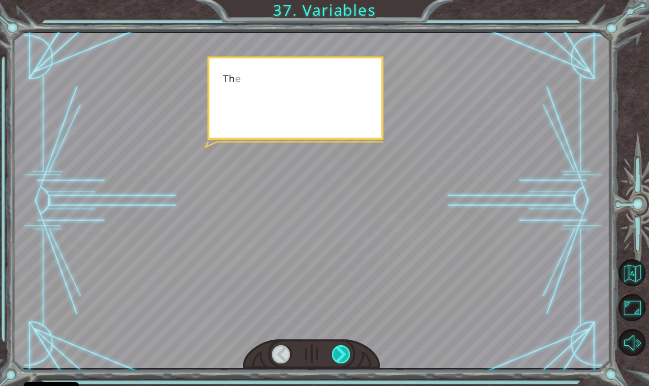
click at [341, 348] on div at bounding box center [341, 355] width 19 height 18
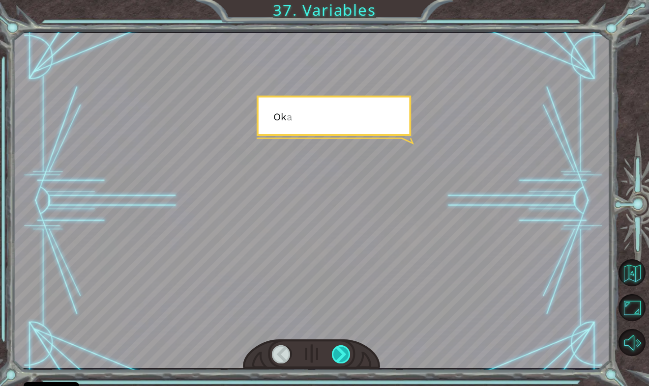
click at [341, 348] on div at bounding box center [341, 355] width 19 height 18
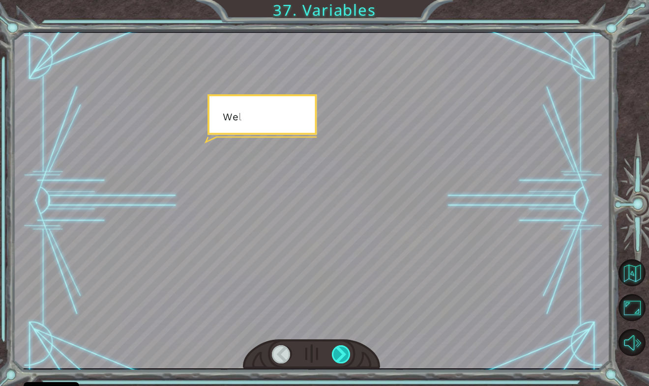
click at [341, 348] on div at bounding box center [341, 355] width 19 height 18
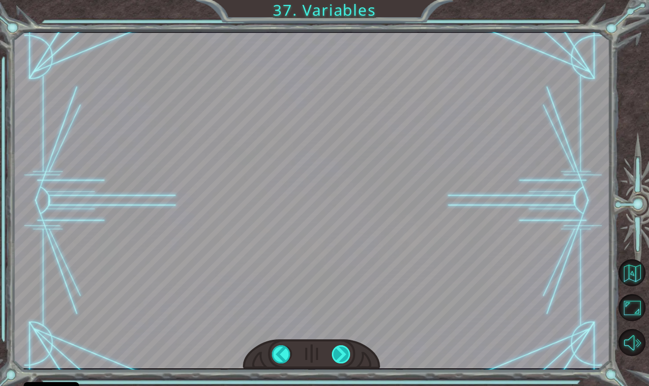
click at [341, 0] on div "( M u n c h M u n c h ) M m m m m . . . . H a p p y ? M u h - h u h . G o o d .…" at bounding box center [324, 0] width 649 height 0
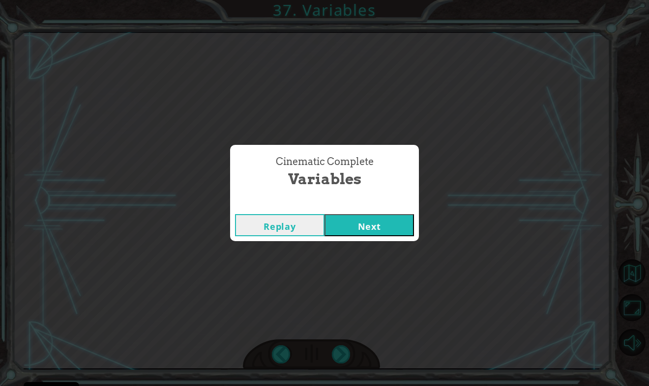
click at [373, 233] on button "Next" at bounding box center [368, 225] width 89 height 22
